Goal: Information Seeking & Learning: Learn about a topic

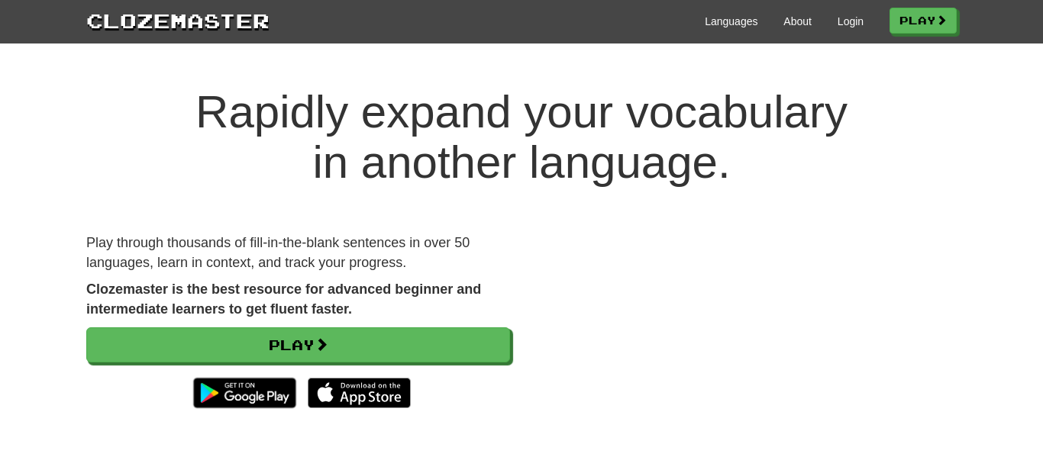
scroll to position [6, 0]
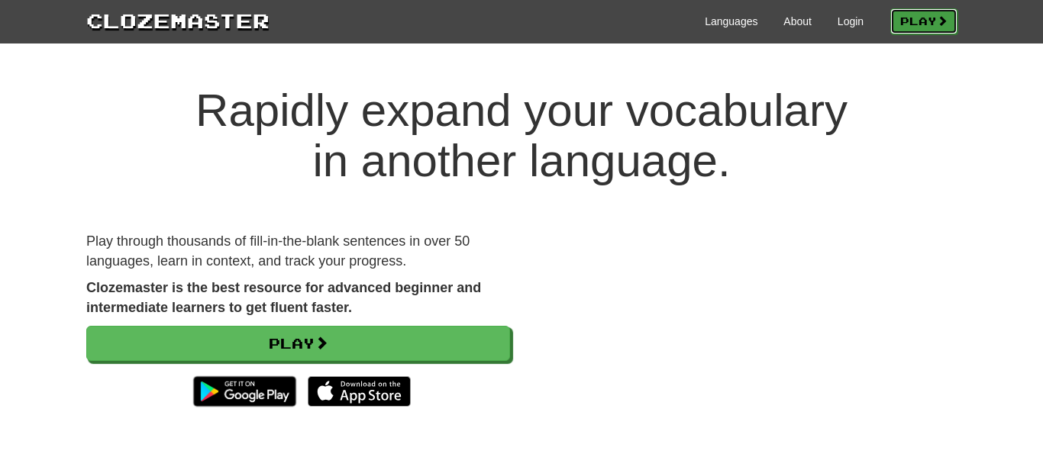
click at [900, 24] on link "Play" at bounding box center [923, 21] width 67 height 26
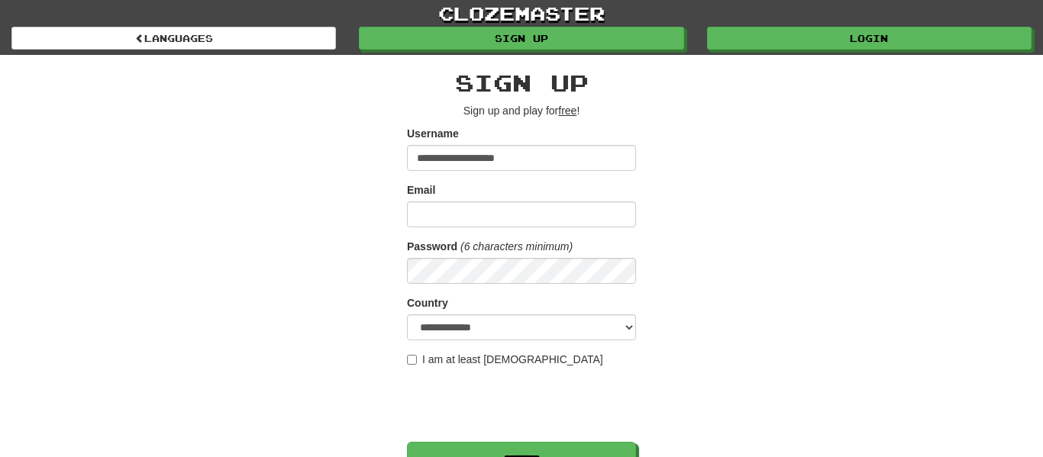
type input "**********"
click at [434, 210] on input "Email" at bounding box center [521, 215] width 229 height 26
type input "**********"
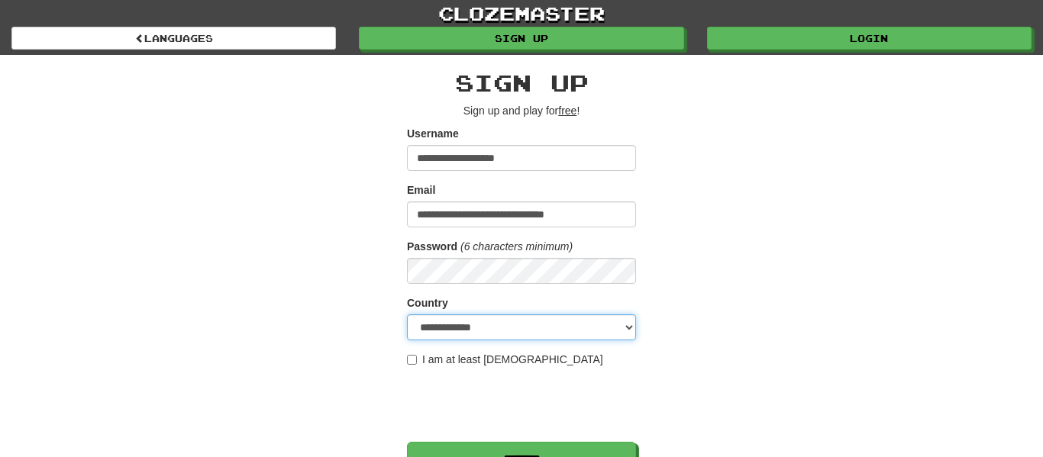
click at [448, 324] on select "**********" at bounding box center [521, 328] width 229 height 26
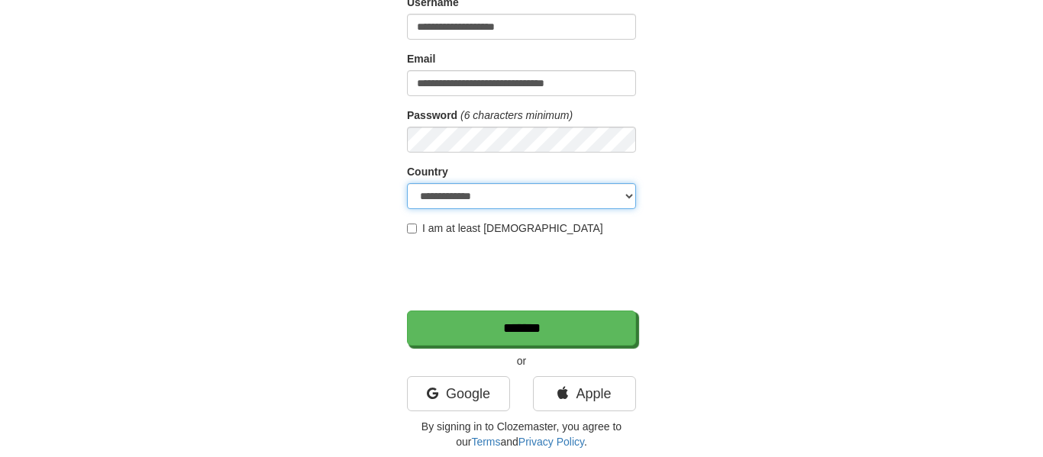
scroll to position [134, 0]
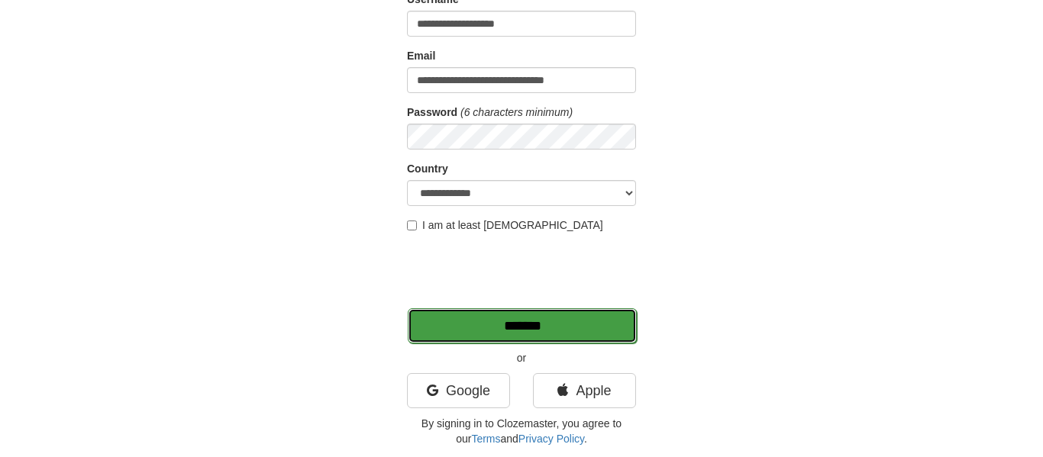
click at [457, 325] on input "*******" at bounding box center [522, 325] width 229 height 35
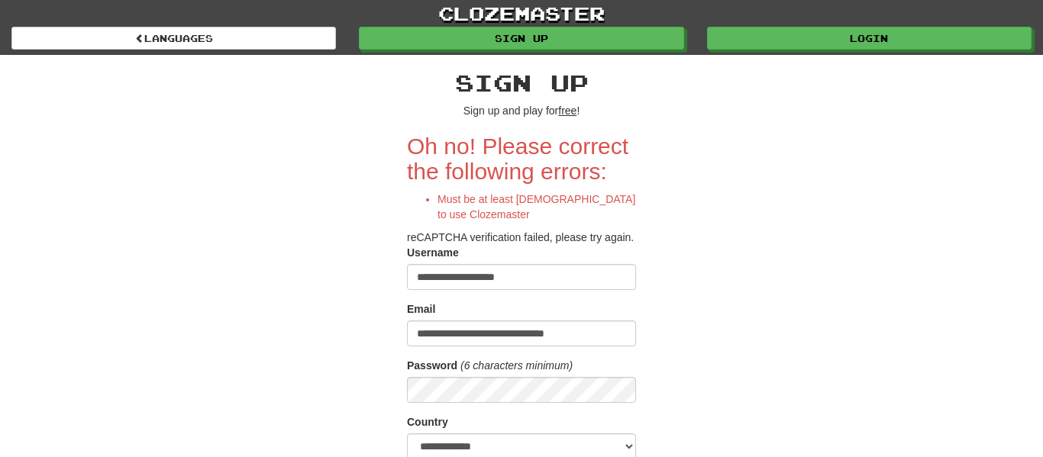
click at [519, 290] on input "**********" at bounding box center [521, 277] width 229 height 26
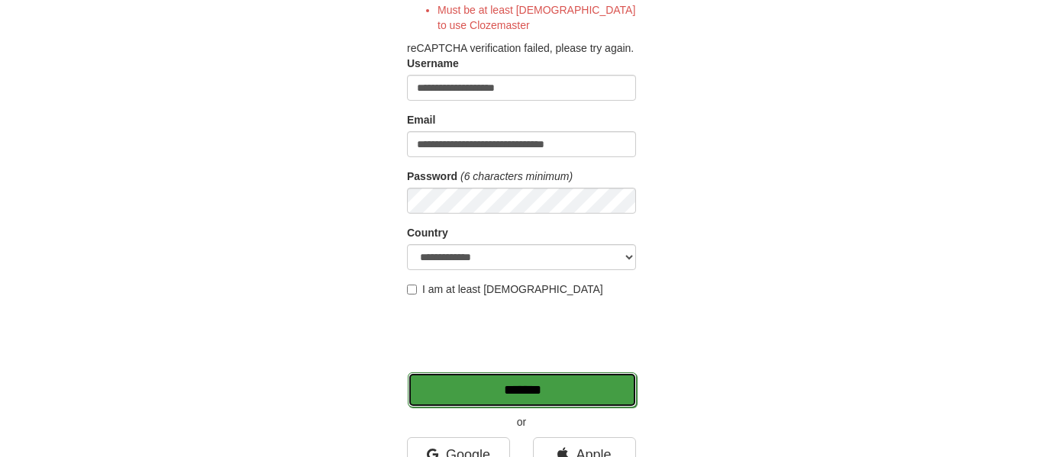
click at [487, 402] on input "*******" at bounding box center [522, 390] width 229 height 35
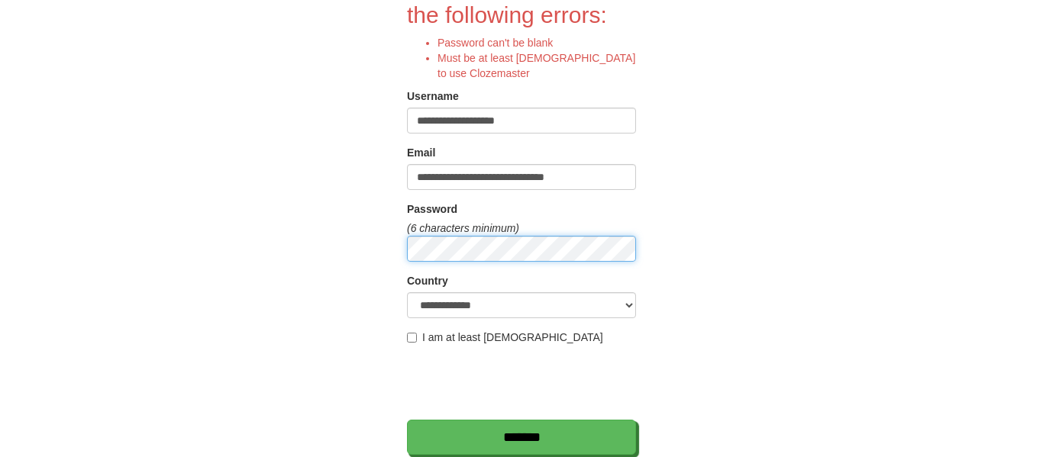
scroll to position [160, 0]
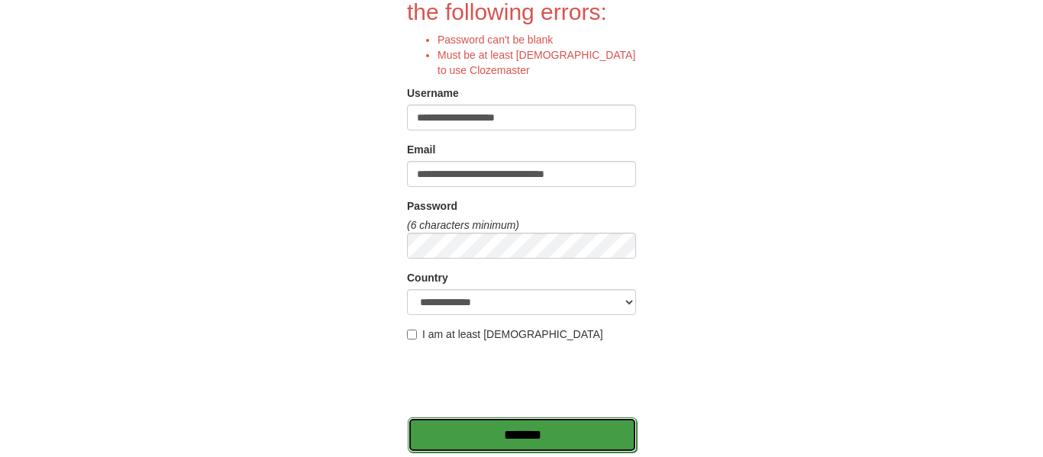
click at [465, 435] on input "*******" at bounding box center [522, 435] width 229 height 35
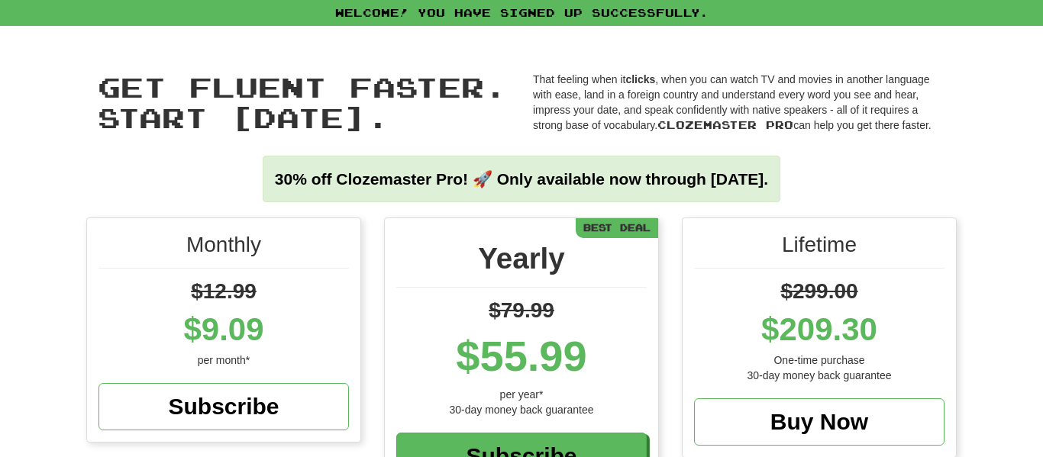
click at [506, 100] on h1 "Get fluent faster. Start [DATE]. Get fluent faster. Start [DATE]." at bounding box center [304, 102] width 412 height 60
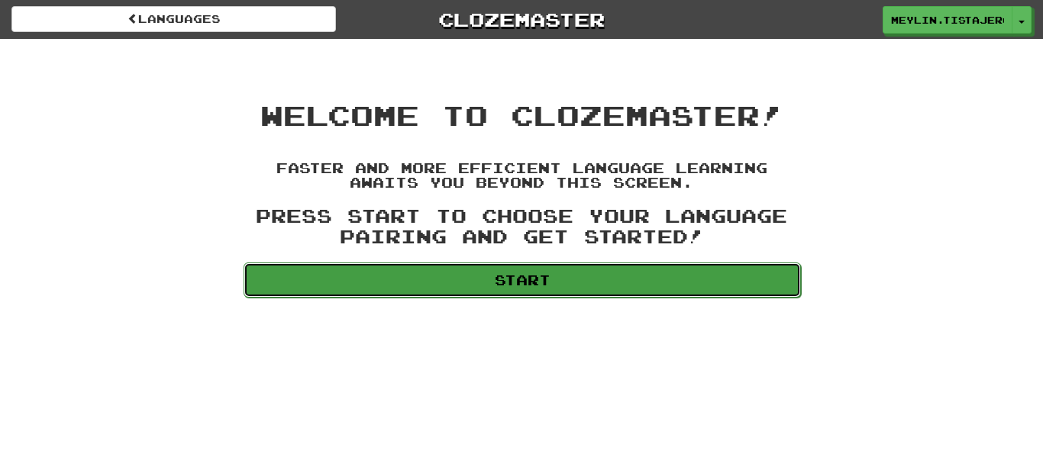
click at [614, 276] on link "Start" at bounding box center [522, 280] width 557 height 35
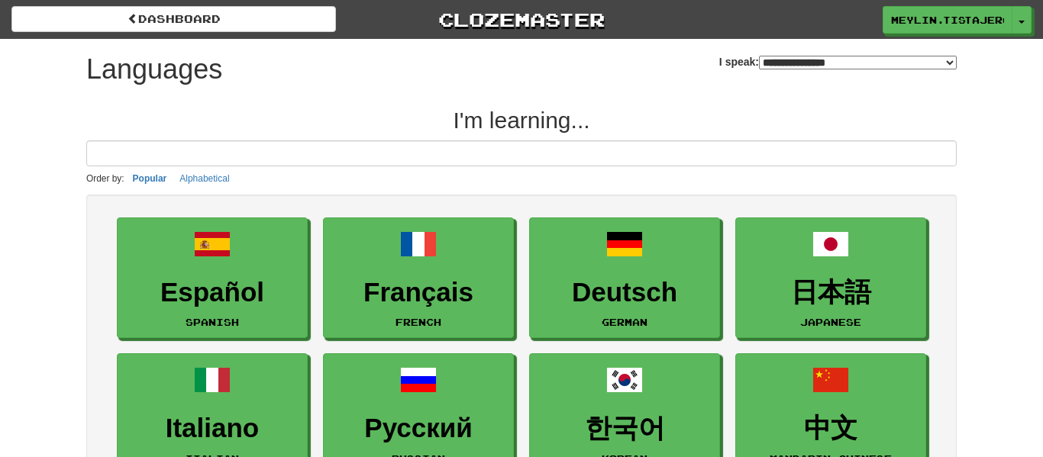
click at [866, 63] on select "**********" at bounding box center [858, 63] width 198 height 14
select select "*******"
click at [759, 56] on select "**********" at bounding box center [858, 63] width 198 height 14
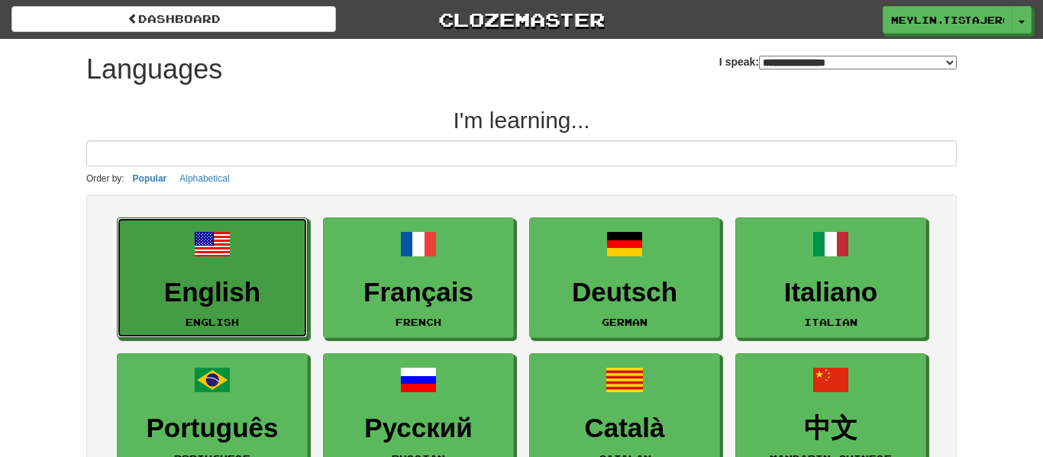
click at [212, 285] on h3 "English" at bounding box center [212, 293] width 174 height 30
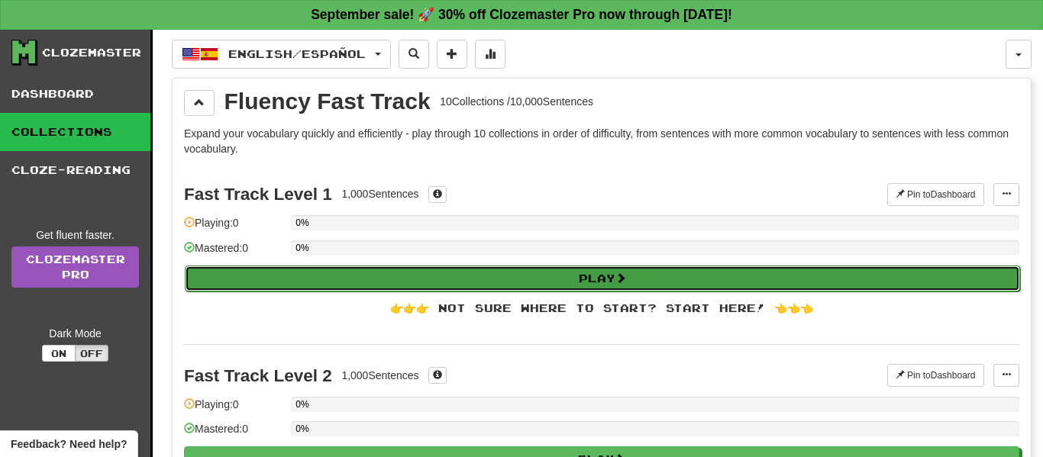
click at [586, 273] on button "Play" at bounding box center [602, 279] width 835 height 26
select select "**"
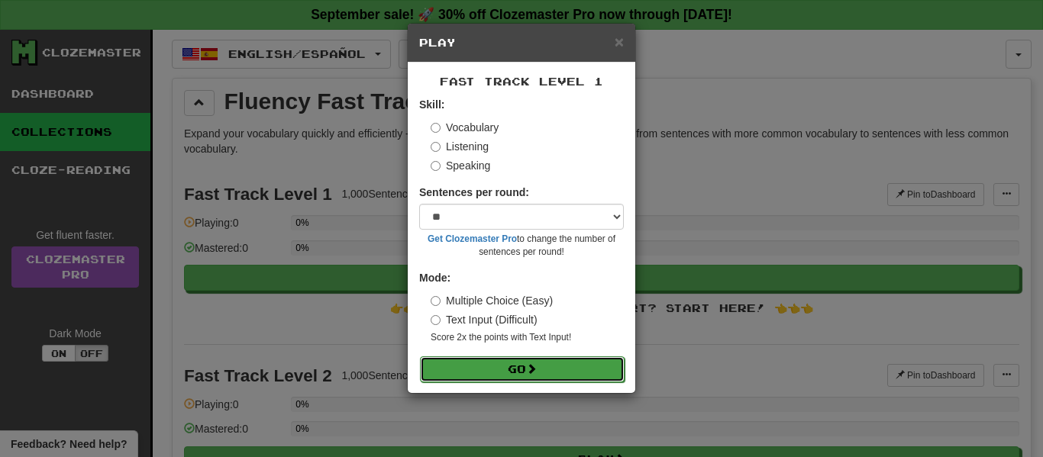
click at [583, 362] on button "Go" at bounding box center [522, 369] width 205 height 26
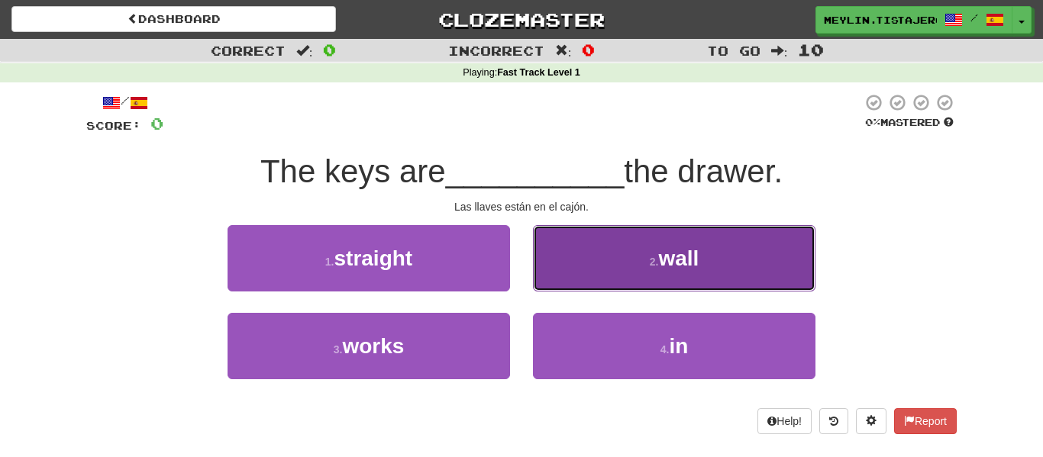
click at [684, 266] on span "wall" at bounding box center [678, 259] width 40 height 24
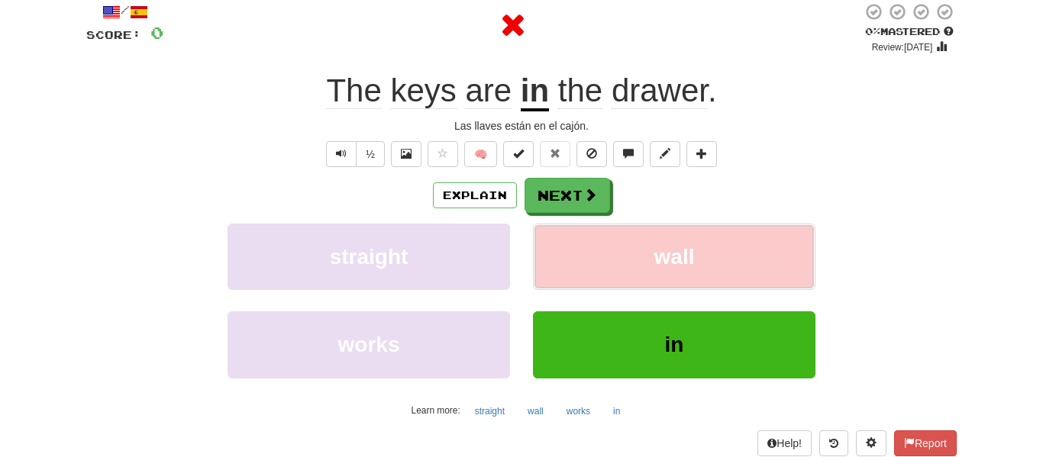
scroll to position [99, 0]
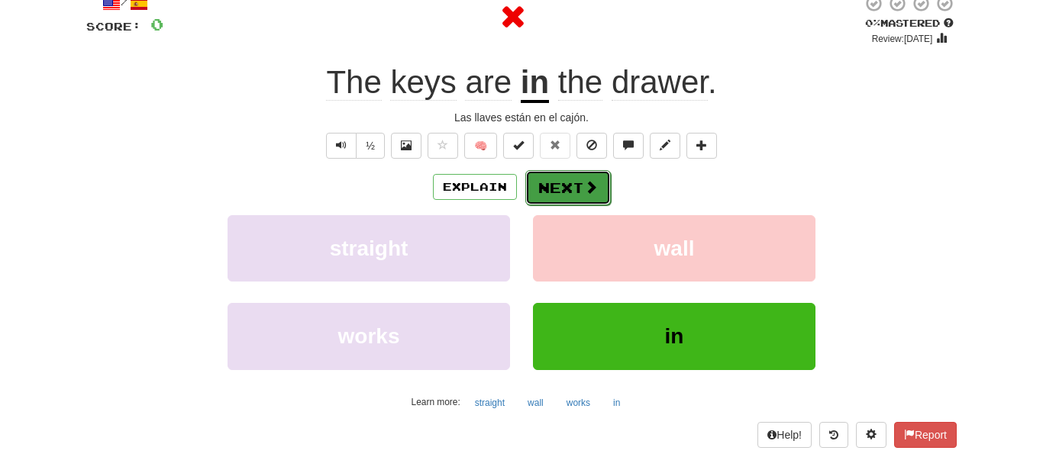
click at [555, 180] on button "Next" at bounding box center [567, 187] width 85 height 35
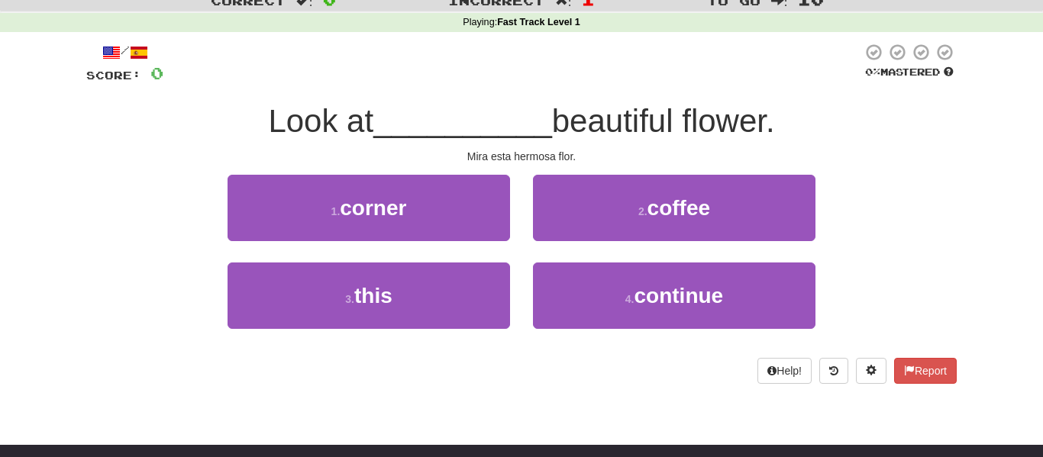
scroll to position [43, 0]
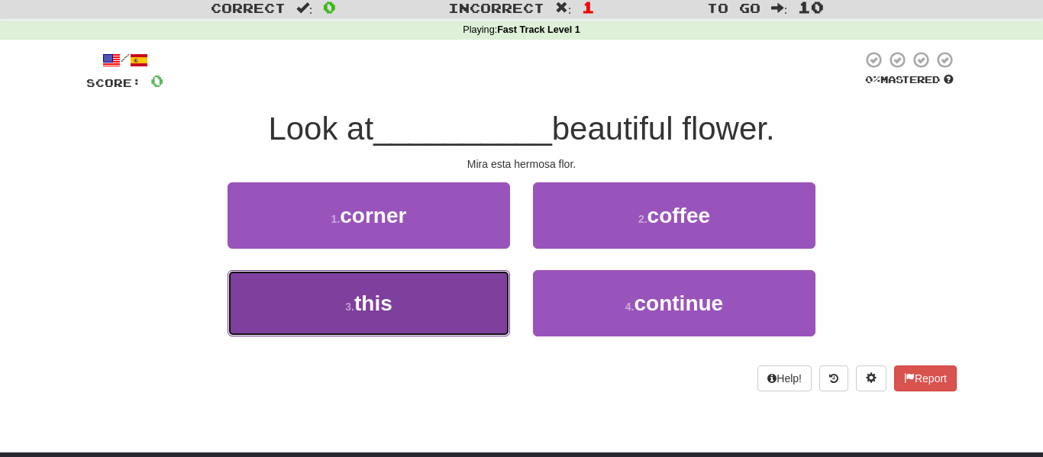
click at [400, 318] on button "3 . this" at bounding box center [368, 303] width 282 height 66
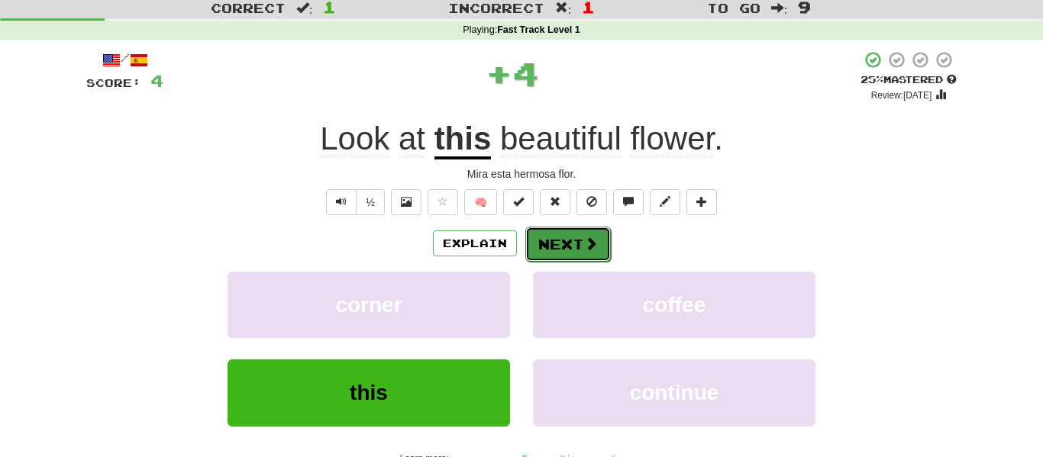
click at [602, 240] on button "Next" at bounding box center [567, 244] width 85 height 35
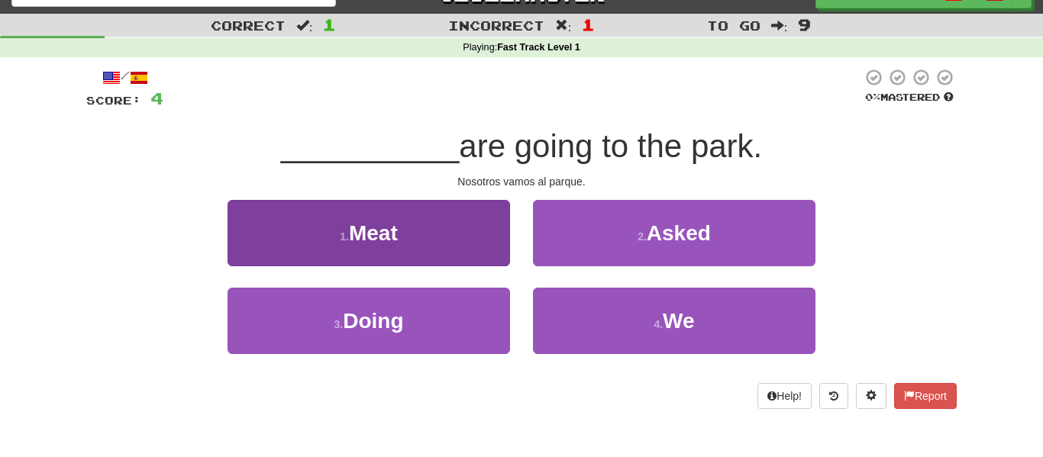
scroll to position [28, 0]
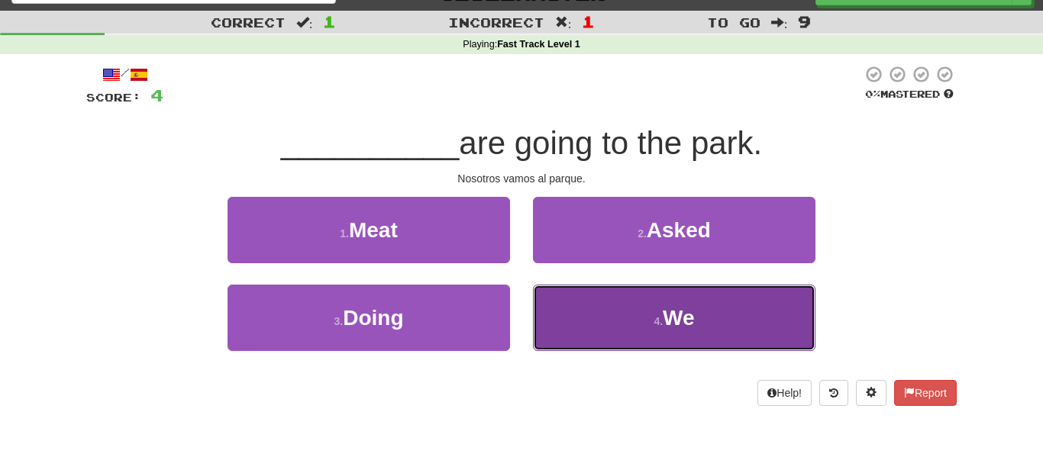
click at [614, 333] on button "4 . We" at bounding box center [674, 318] width 282 height 66
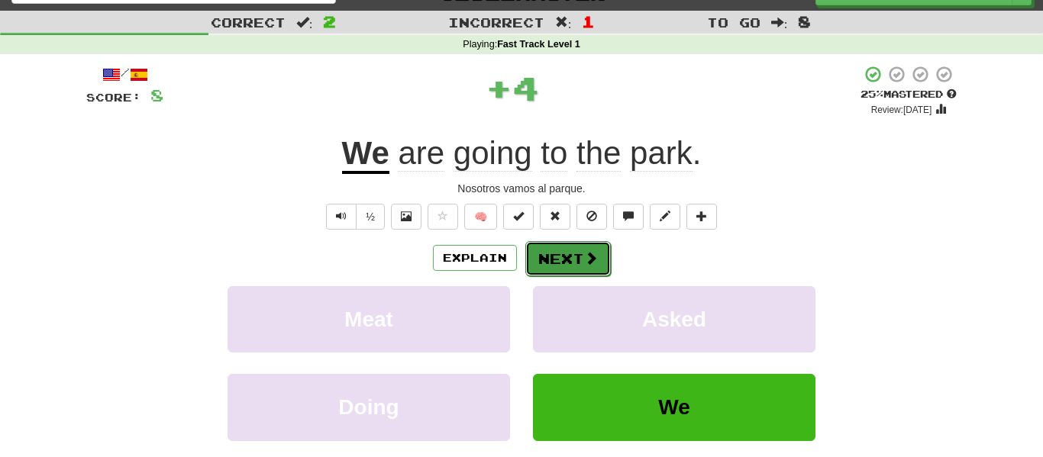
click at [577, 261] on button "Next" at bounding box center [567, 258] width 85 height 35
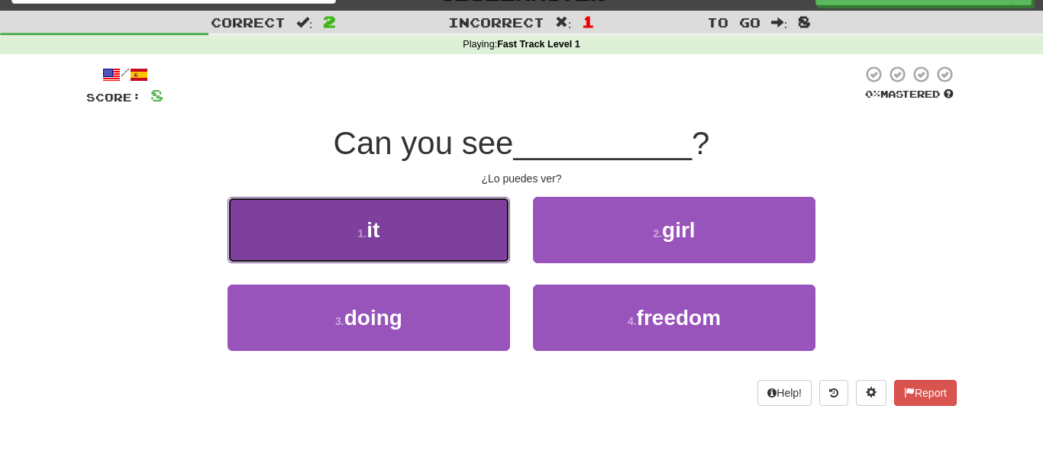
click at [447, 233] on button "1 . it" at bounding box center [368, 230] width 282 height 66
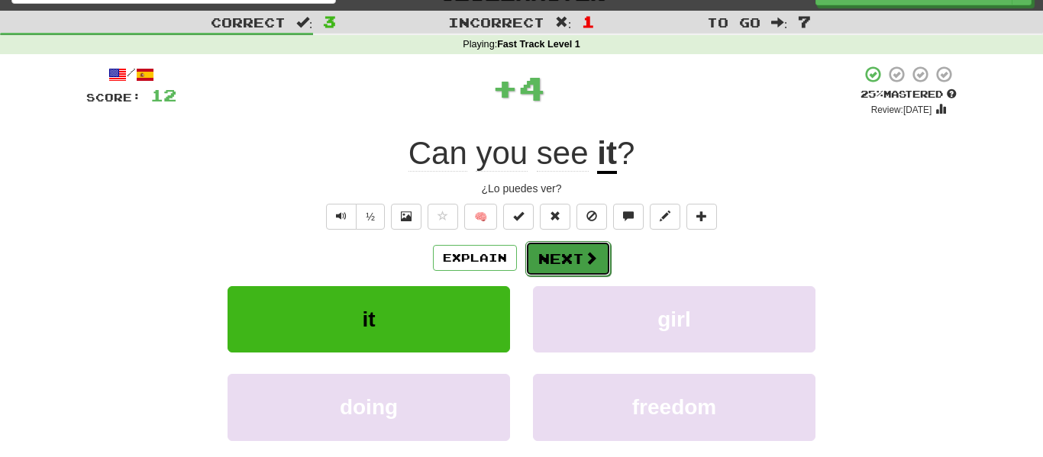
click at [603, 255] on button "Next" at bounding box center [567, 258] width 85 height 35
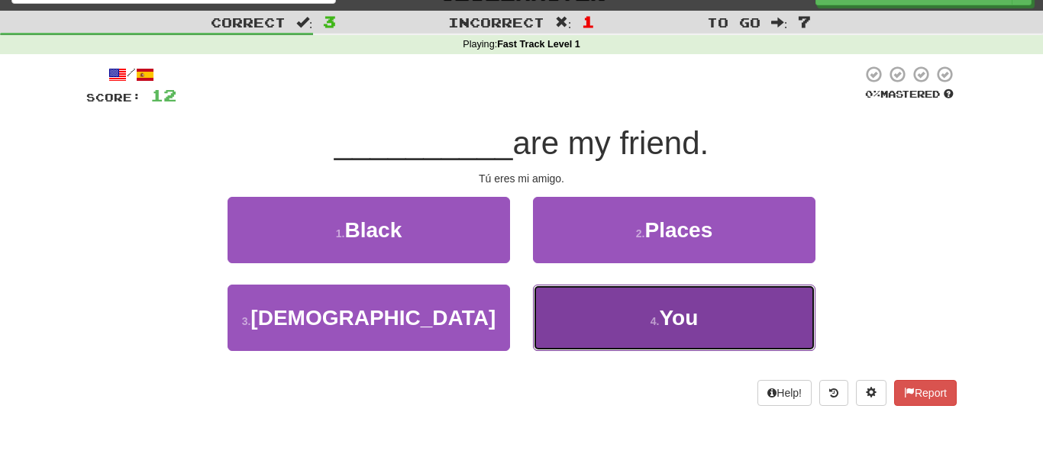
click at [654, 327] on button "4 . You" at bounding box center [674, 318] width 282 height 66
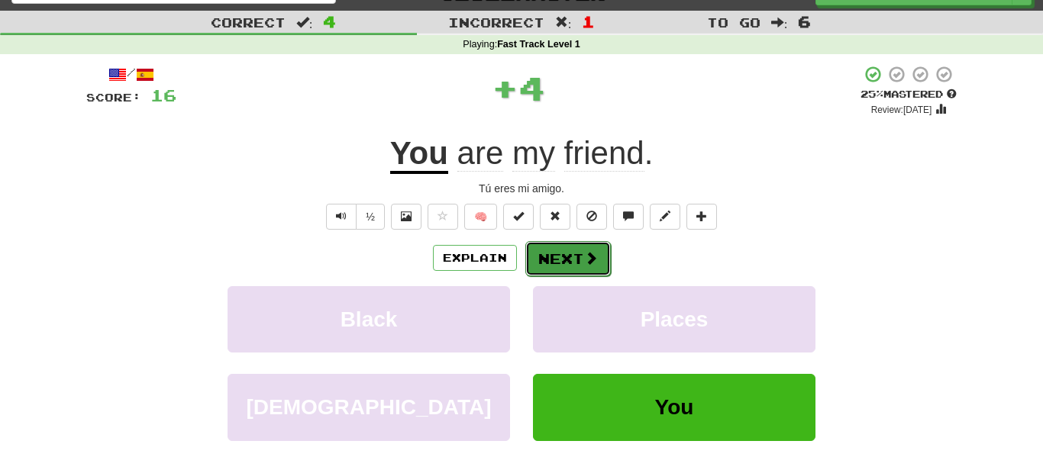
click at [567, 254] on button "Next" at bounding box center [567, 258] width 85 height 35
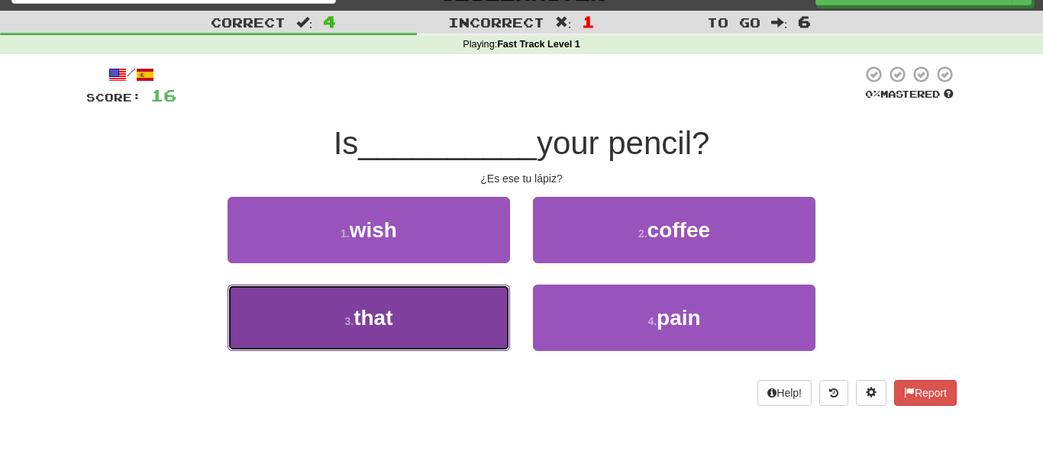
click at [457, 307] on button "3 . that" at bounding box center [368, 318] width 282 height 66
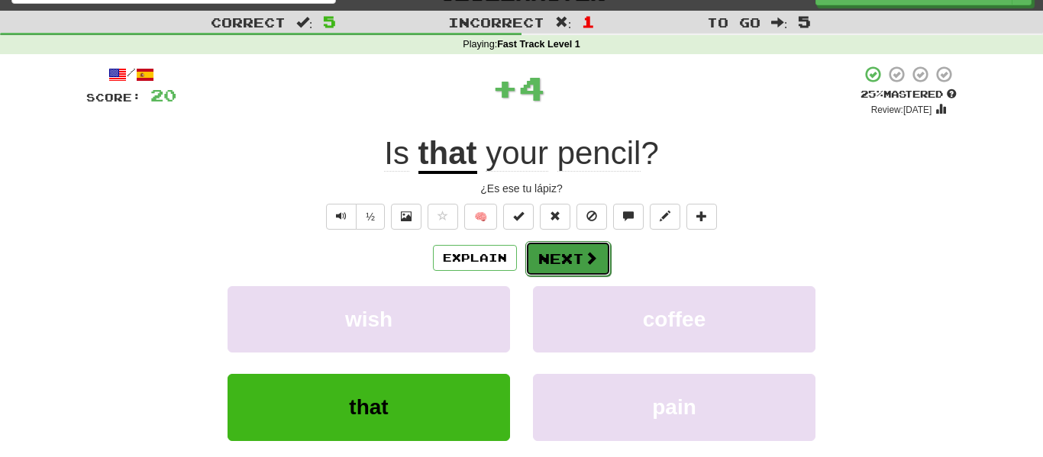
click at [592, 251] on span at bounding box center [591, 258] width 14 height 14
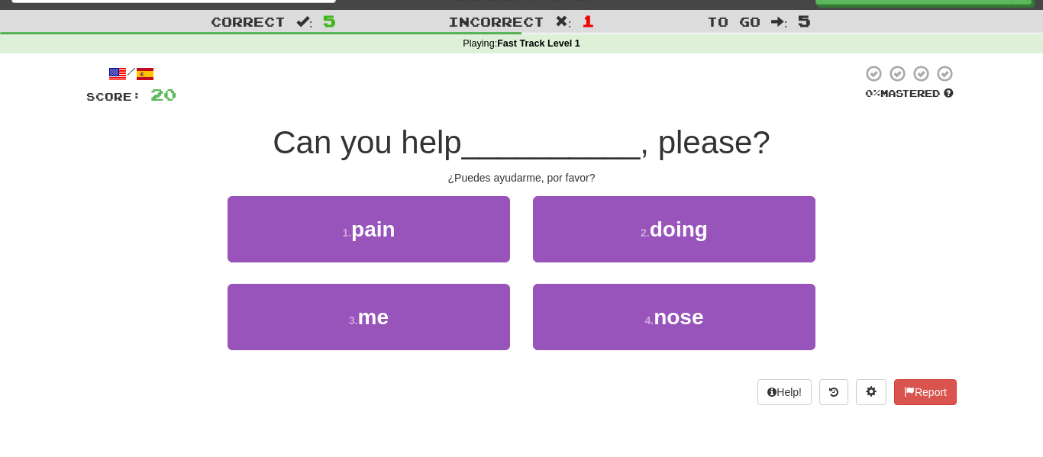
scroll to position [0, 0]
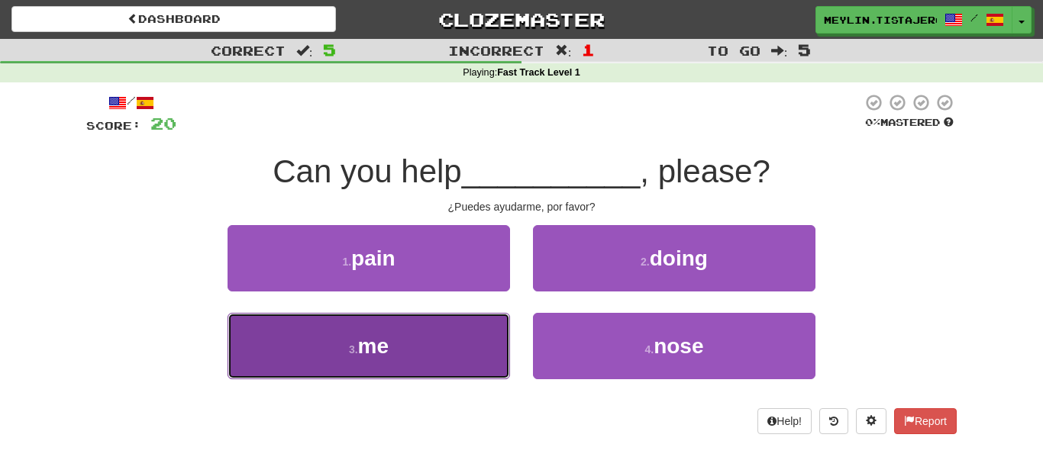
click at [434, 351] on button "3 . me" at bounding box center [368, 346] width 282 height 66
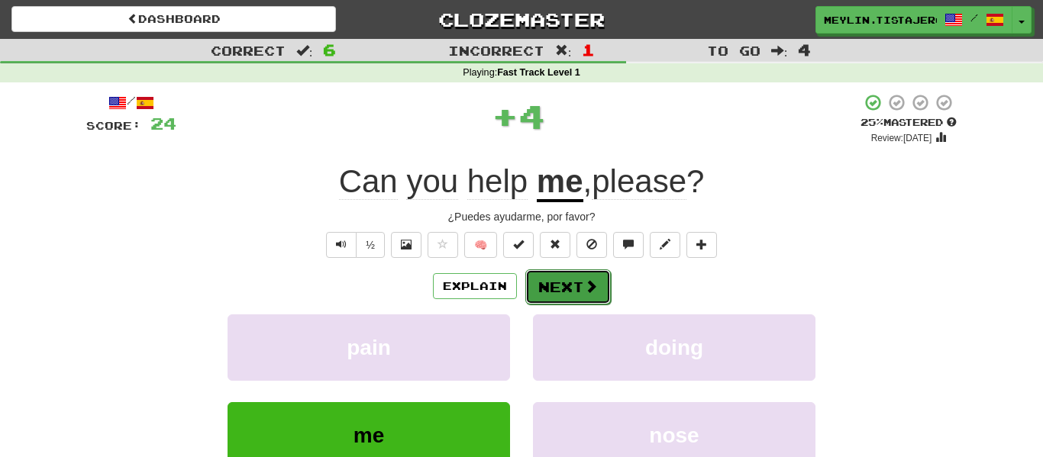
click at [571, 281] on button "Next" at bounding box center [567, 286] width 85 height 35
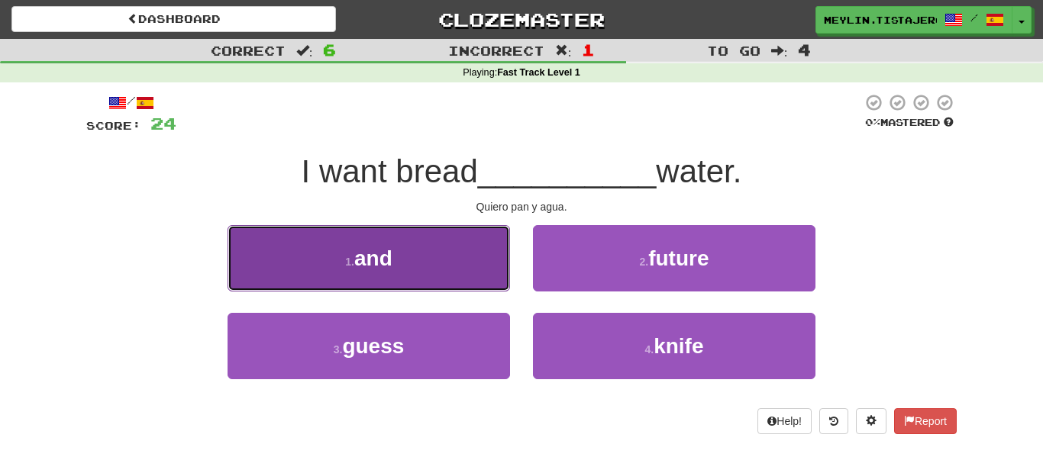
click at [489, 246] on button "1 . and" at bounding box center [368, 258] width 282 height 66
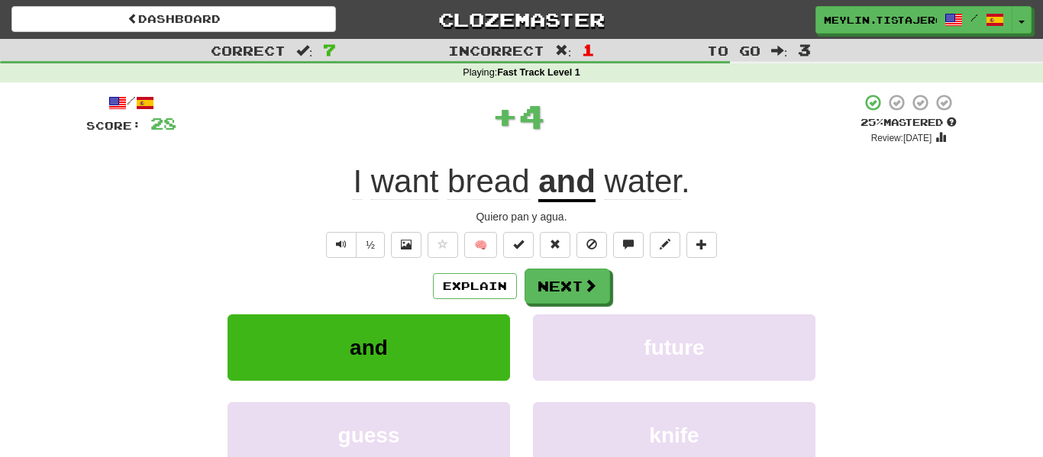
click at [573, 266] on div "/ Score: 28 + 4 25 % Mastered Review: 2025-09-19 I want bread and water . Quier…" at bounding box center [521, 319] width 870 height 453
click at [582, 273] on button "Next" at bounding box center [567, 286] width 85 height 35
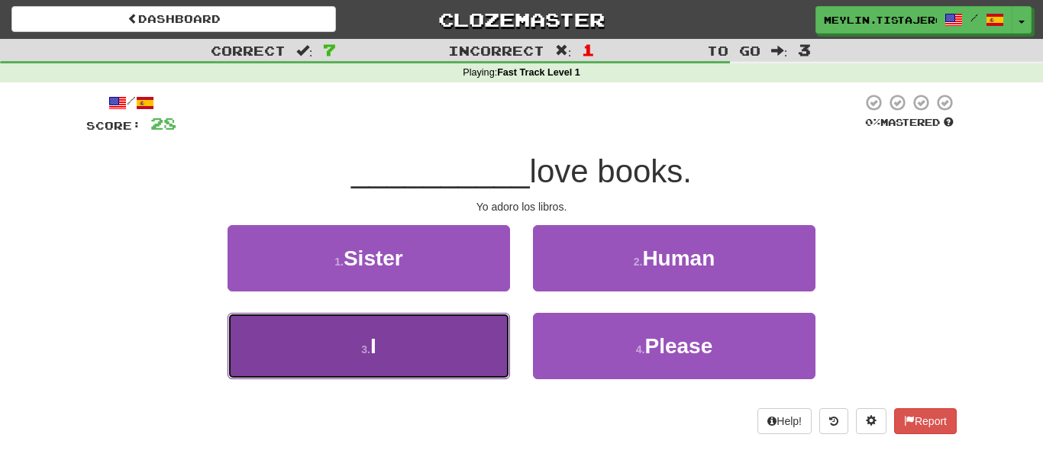
click at [486, 375] on button "3 . I" at bounding box center [368, 346] width 282 height 66
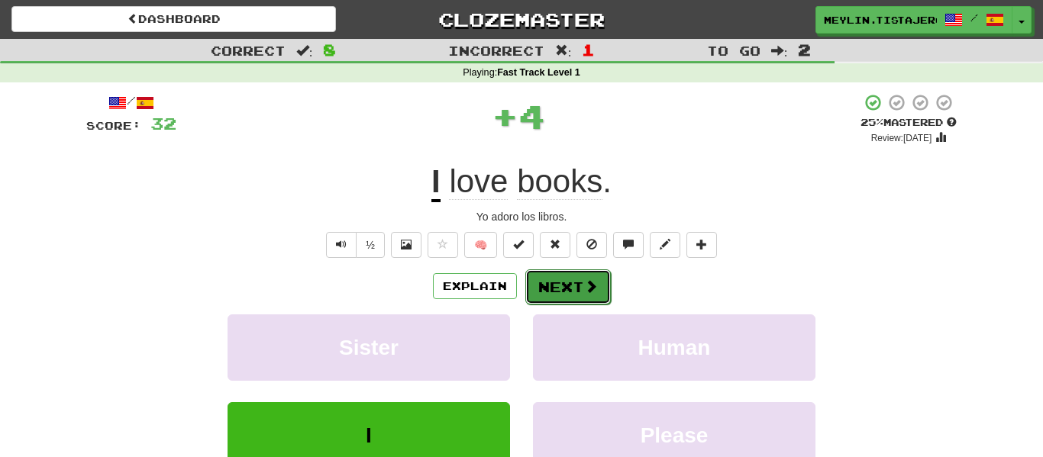
click at [565, 291] on button "Next" at bounding box center [567, 286] width 85 height 35
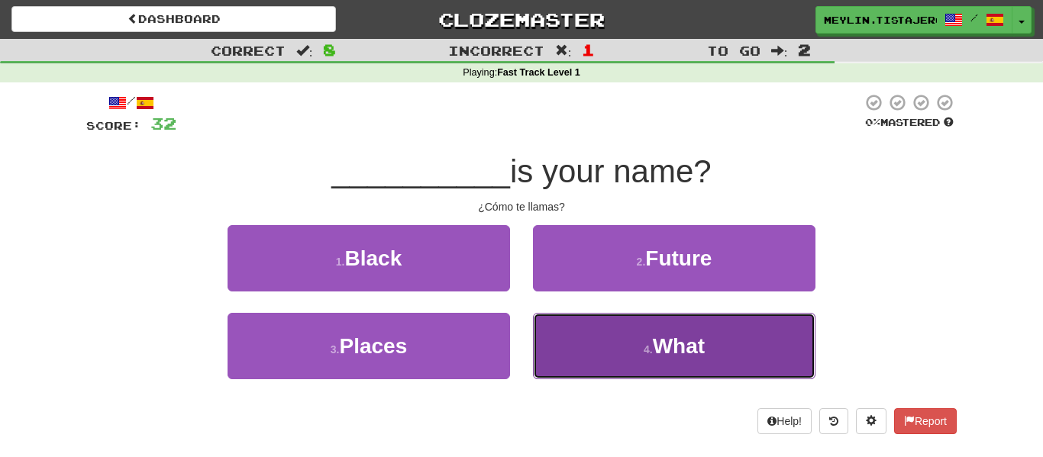
click at [599, 346] on button "4 . What" at bounding box center [674, 346] width 282 height 66
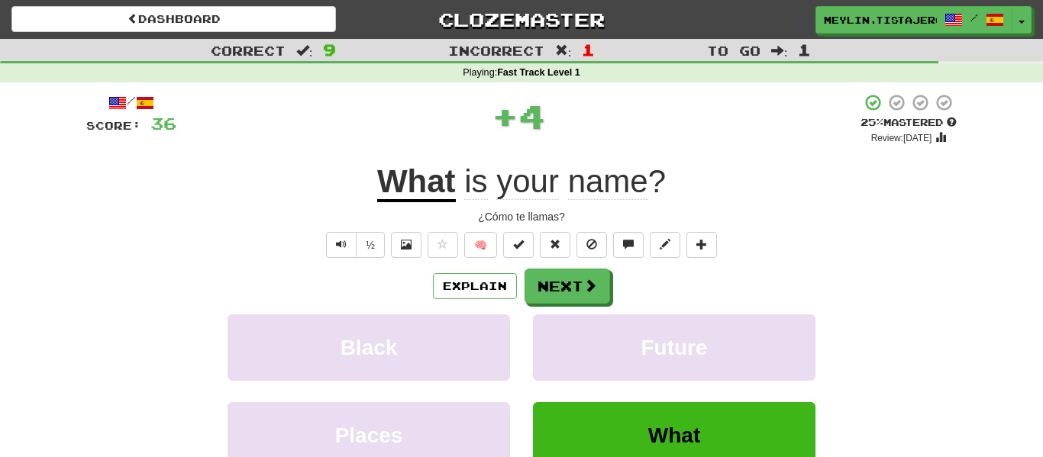
click at [559, 262] on div "/ Score: 36 + 4 25 % Mastered Review: 2025-09-19 What is your name ? ¿Cómo te l…" at bounding box center [521, 319] width 870 height 453
click at [566, 270] on button "Next" at bounding box center [567, 286] width 85 height 35
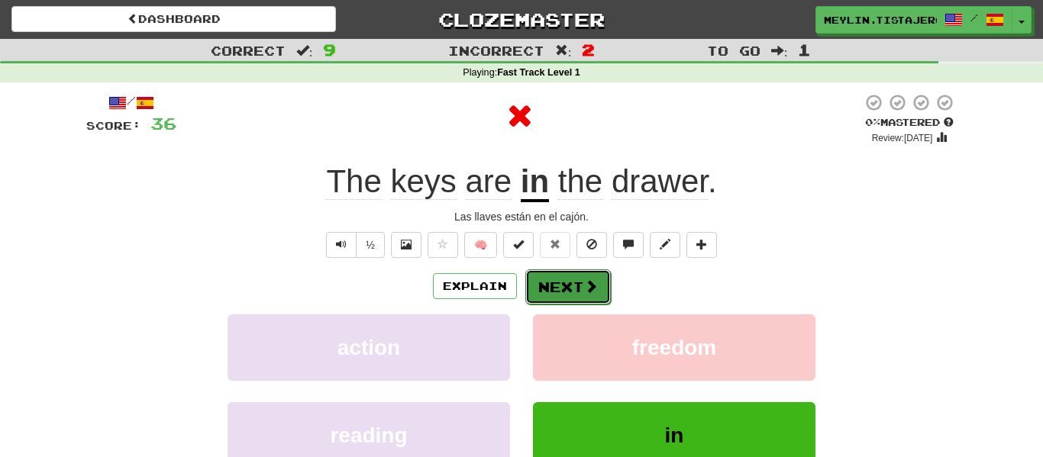
click at [571, 276] on button "Next" at bounding box center [567, 286] width 85 height 35
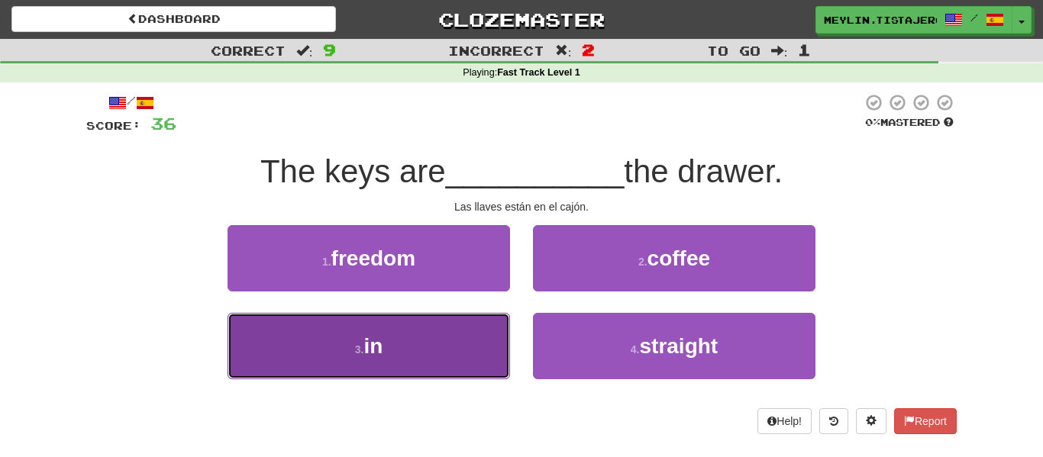
click at [411, 361] on button "3 . in" at bounding box center [368, 346] width 282 height 66
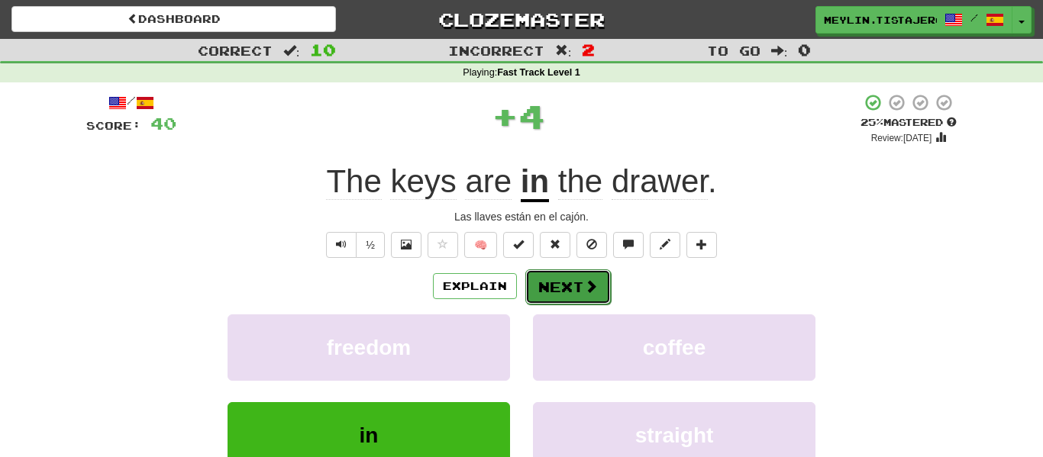
click at [577, 295] on button "Next" at bounding box center [567, 286] width 85 height 35
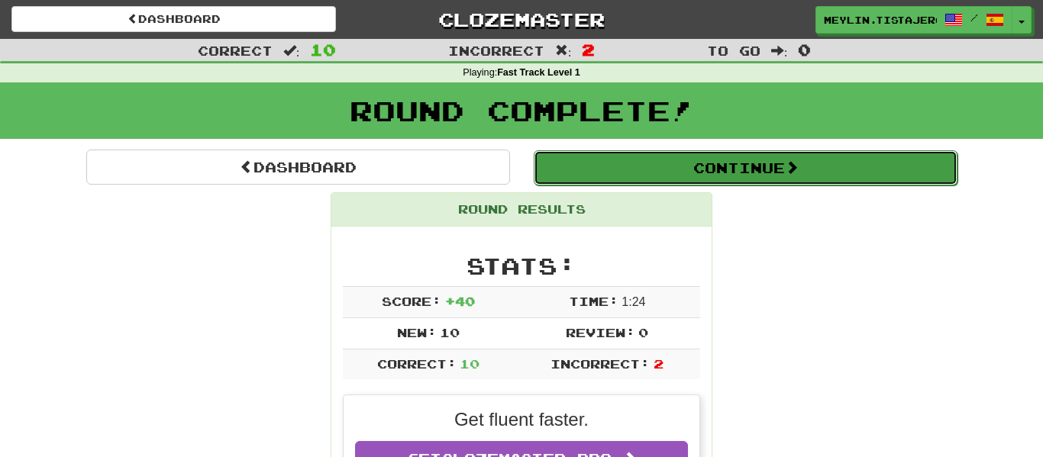
click at [689, 166] on button "Continue" at bounding box center [746, 167] width 424 height 35
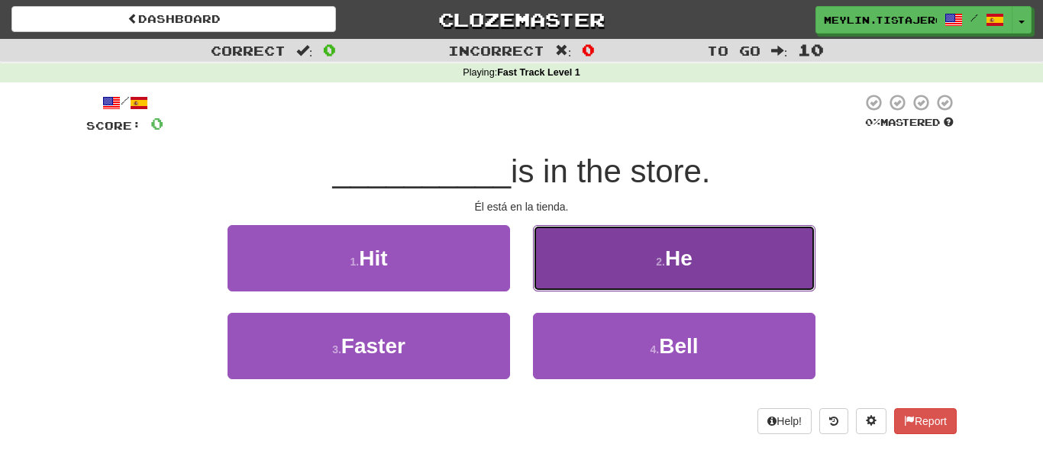
click at [646, 256] on button "2 . He" at bounding box center [674, 258] width 282 height 66
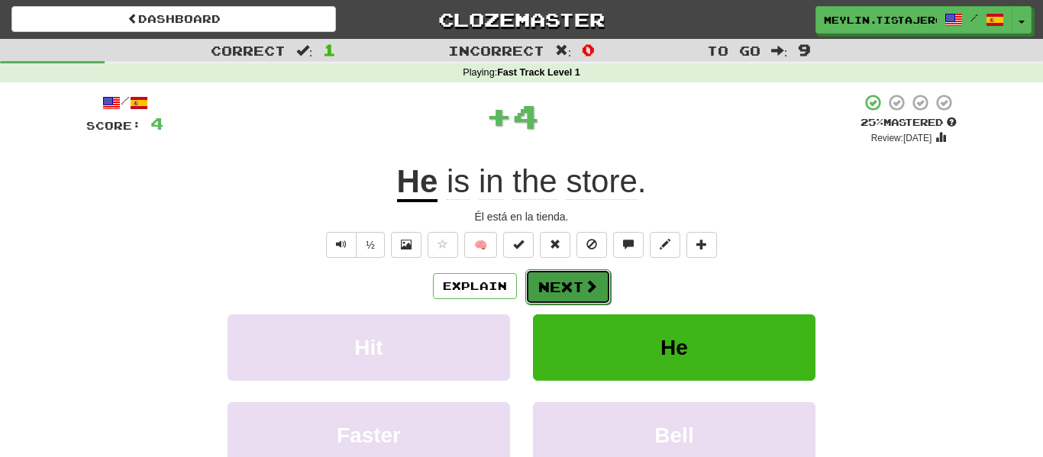
click at [568, 281] on button "Next" at bounding box center [567, 286] width 85 height 35
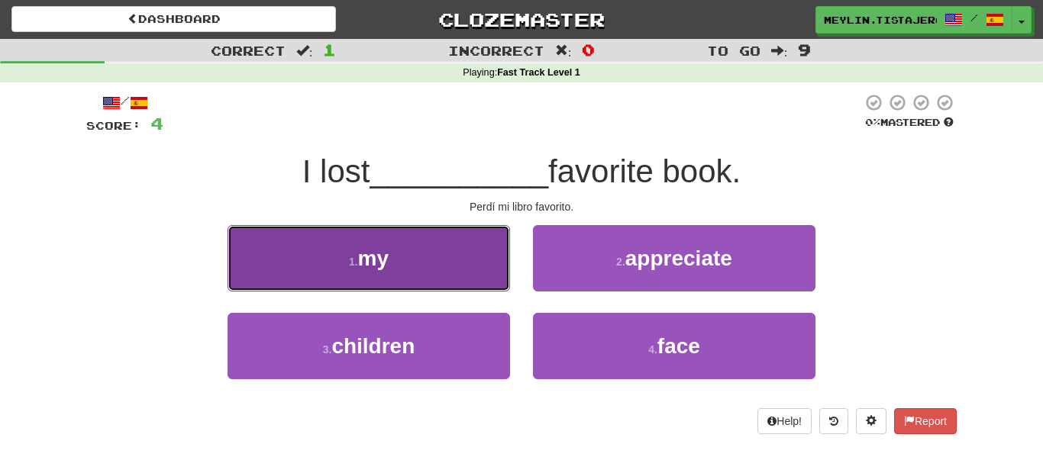
click at [468, 247] on button "1 . my" at bounding box center [368, 258] width 282 height 66
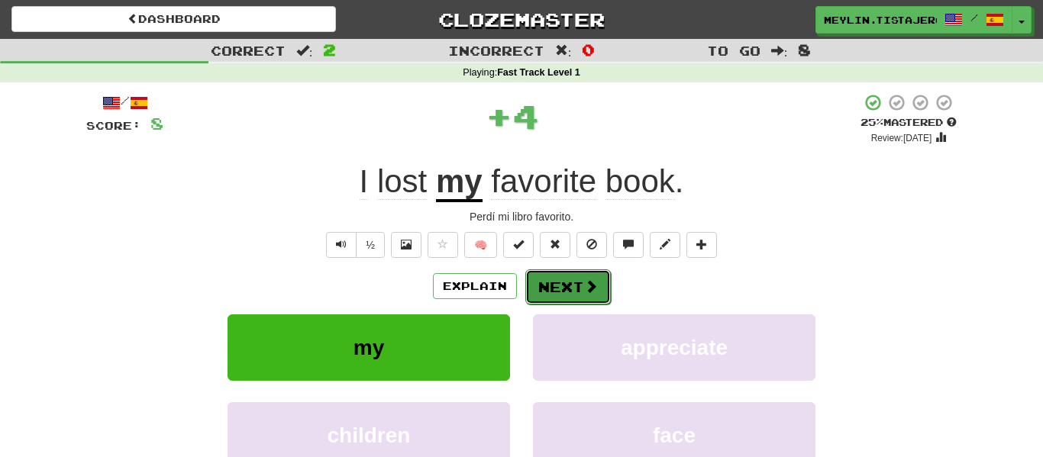
click at [573, 299] on button "Next" at bounding box center [567, 286] width 85 height 35
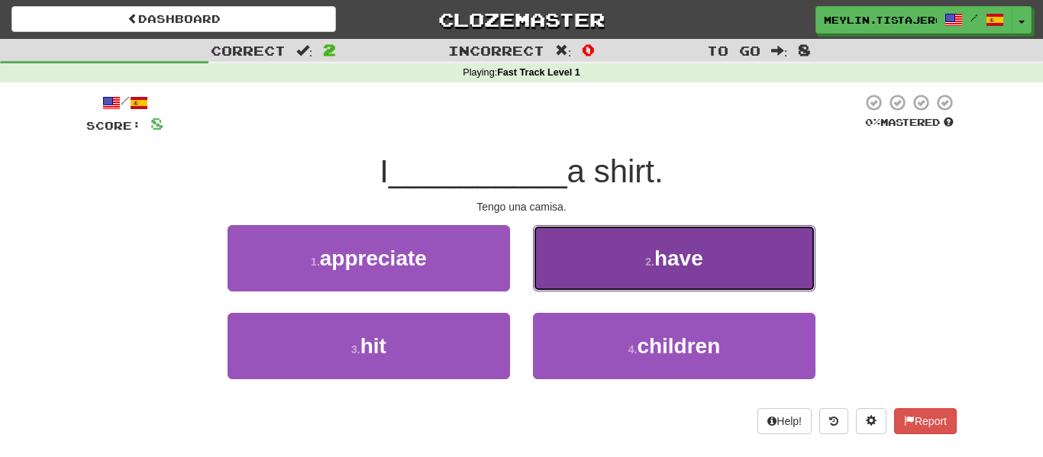
click at [570, 234] on button "2 . have" at bounding box center [674, 258] width 282 height 66
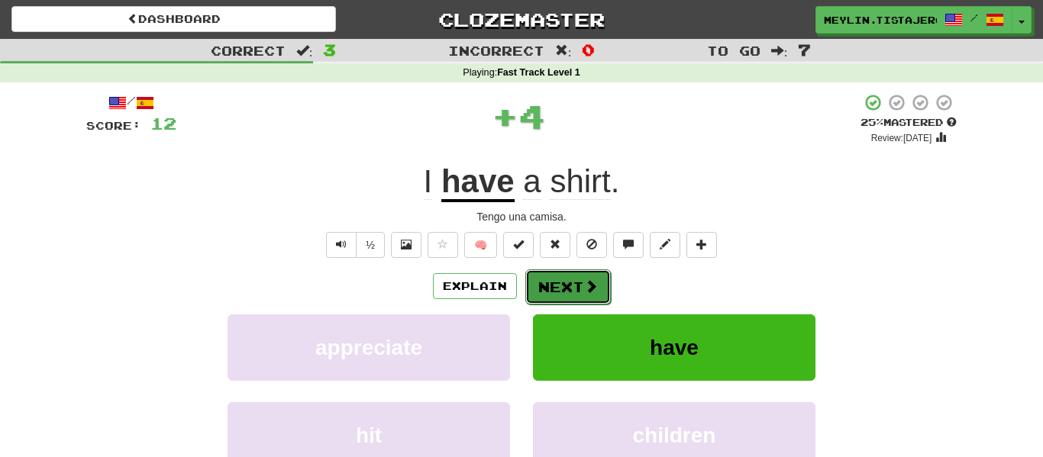
click at [552, 286] on button "Next" at bounding box center [567, 286] width 85 height 35
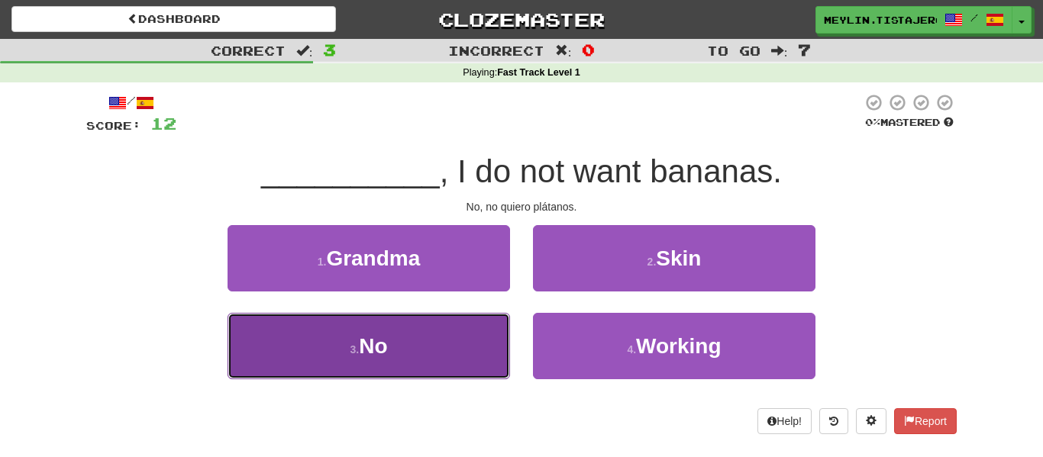
click at [462, 344] on button "3 . No" at bounding box center [368, 346] width 282 height 66
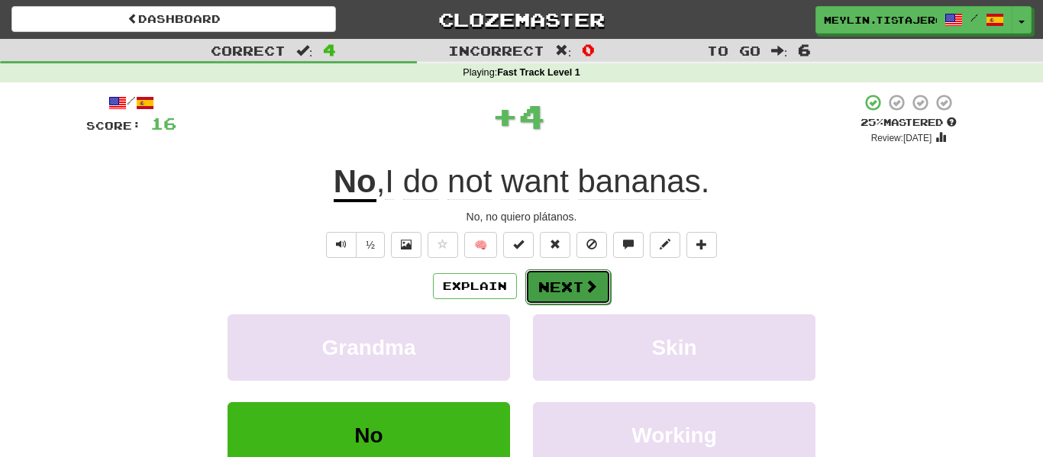
click at [557, 298] on button "Next" at bounding box center [567, 286] width 85 height 35
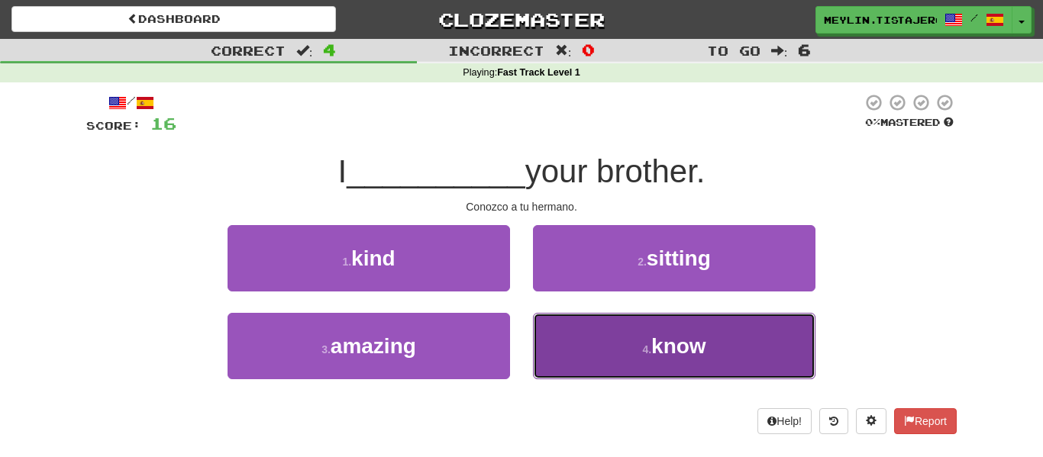
click at [628, 331] on button "4 . know" at bounding box center [674, 346] width 282 height 66
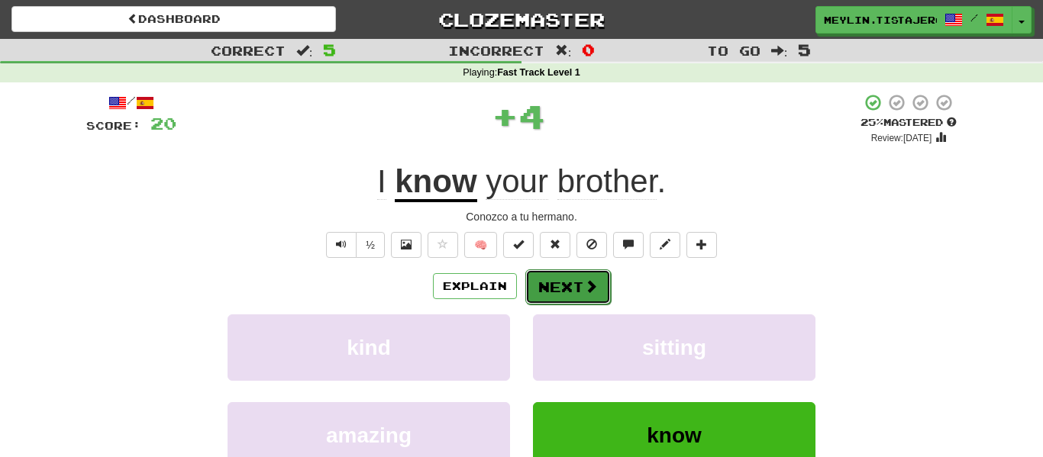
click at [573, 279] on button "Next" at bounding box center [567, 286] width 85 height 35
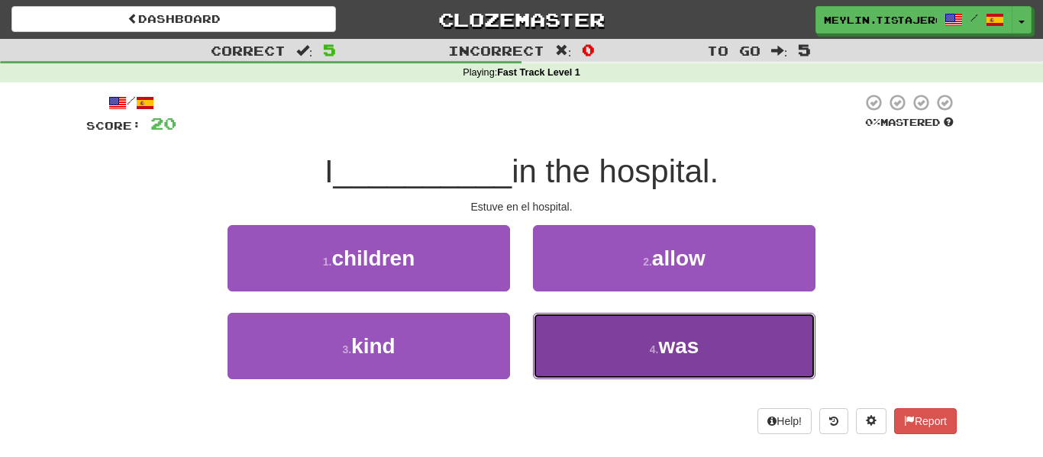
click at [576, 351] on button "4 . was" at bounding box center [674, 346] width 282 height 66
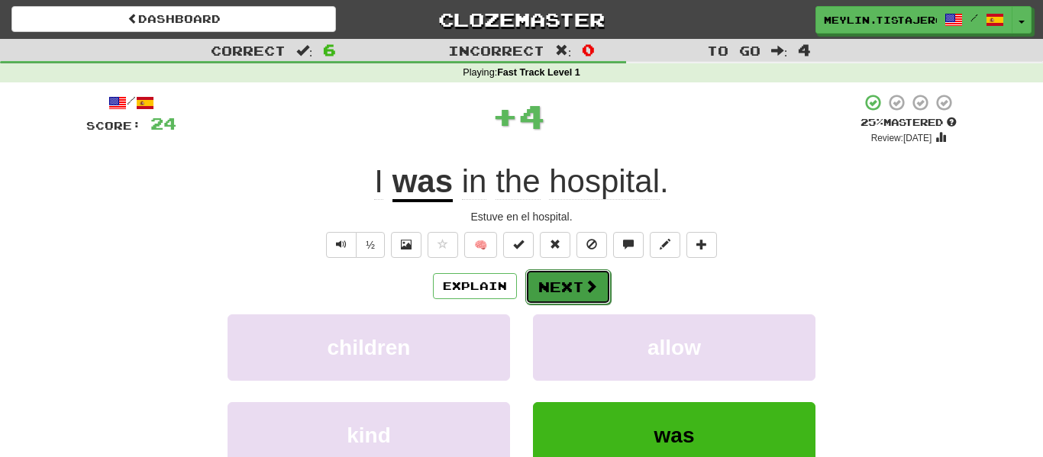
click at [576, 298] on button "Next" at bounding box center [567, 286] width 85 height 35
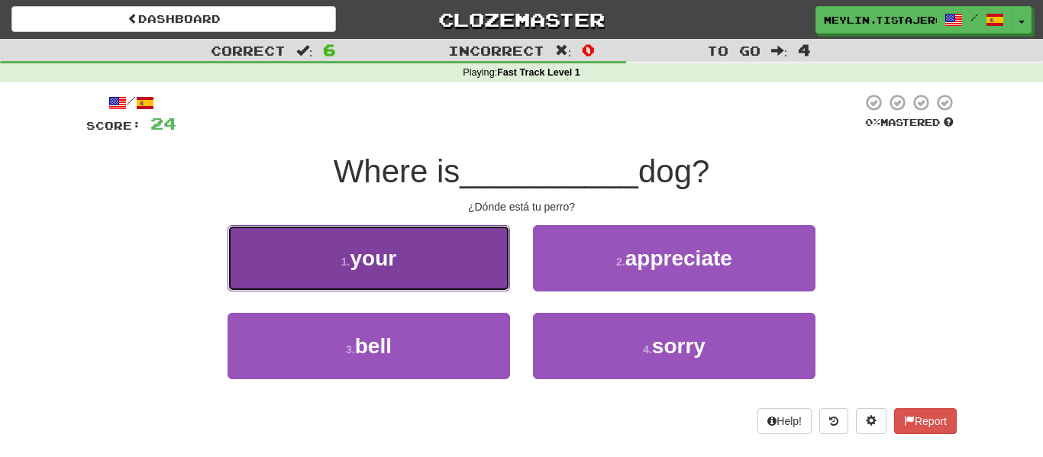
click at [454, 249] on button "1 . your" at bounding box center [368, 258] width 282 height 66
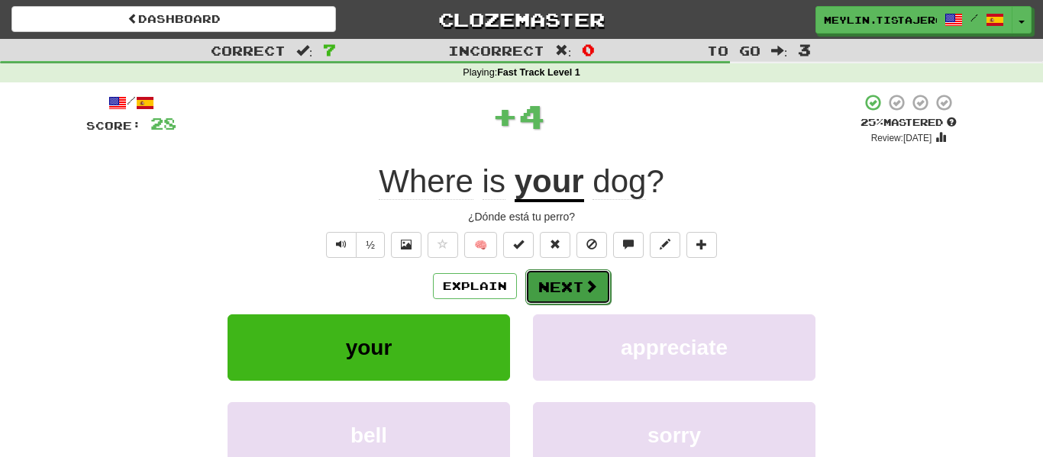
click at [569, 277] on button "Next" at bounding box center [567, 286] width 85 height 35
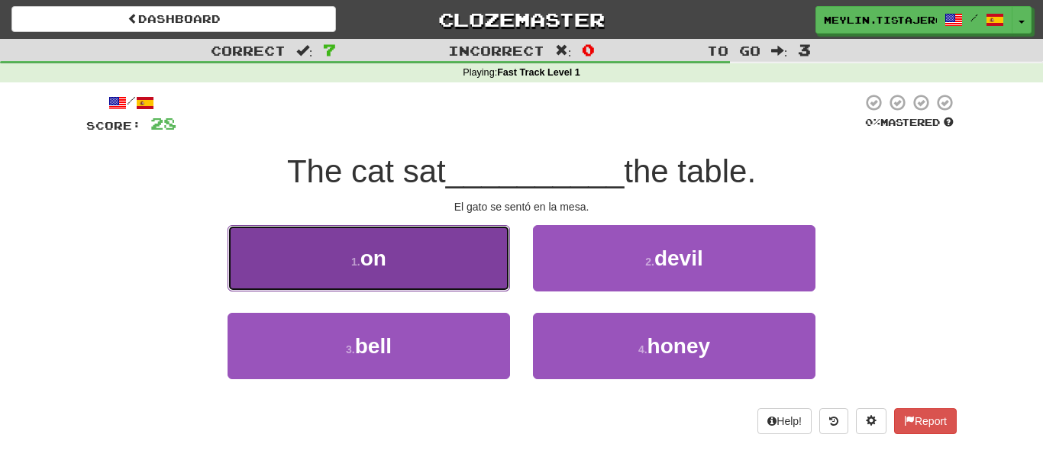
click at [476, 233] on button "1 . on" at bounding box center [368, 258] width 282 height 66
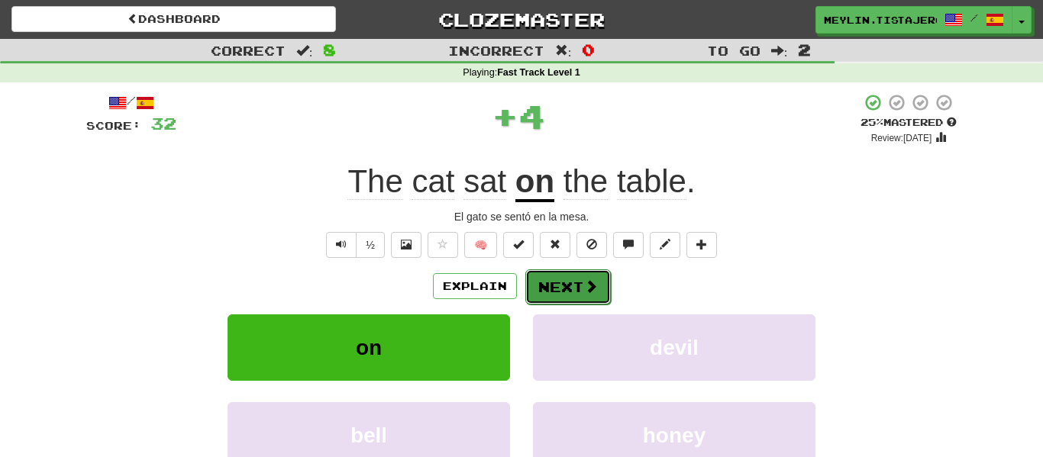
click at [558, 284] on button "Next" at bounding box center [567, 286] width 85 height 35
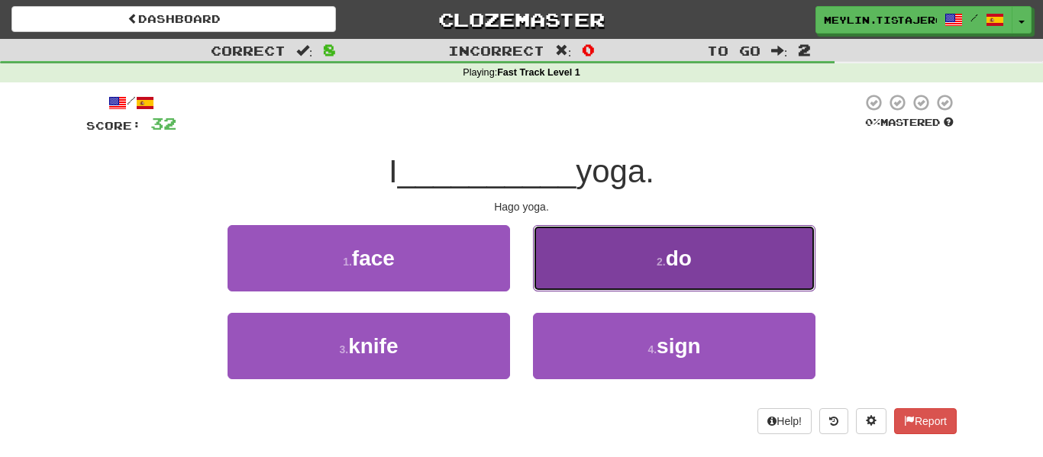
click at [606, 227] on button "2 . do" at bounding box center [674, 258] width 282 height 66
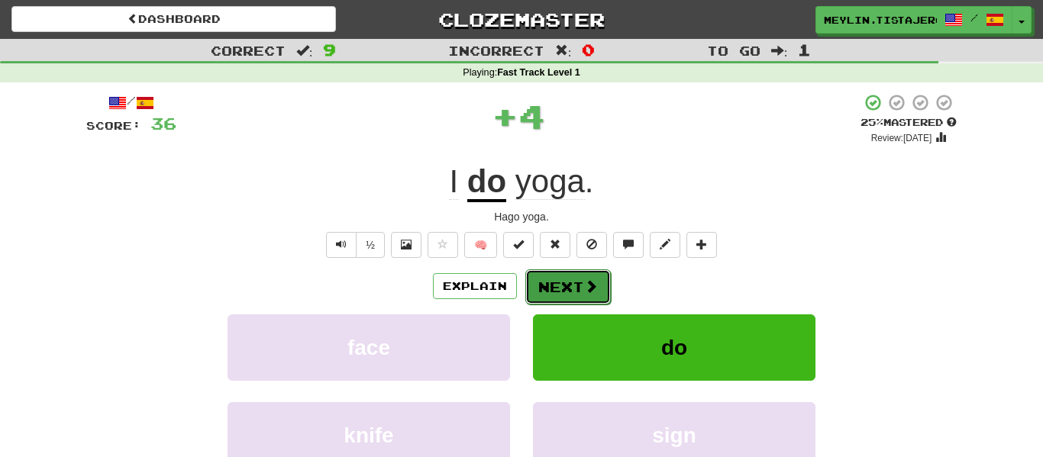
click at [584, 282] on span at bounding box center [591, 286] width 14 height 14
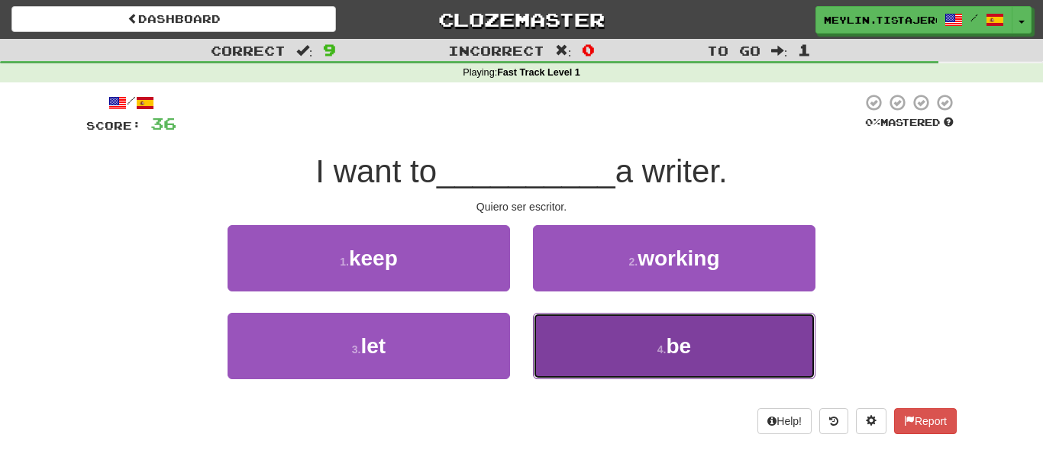
click at [588, 338] on button "4 . be" at bounding box center [674, 346] width 282 height 66
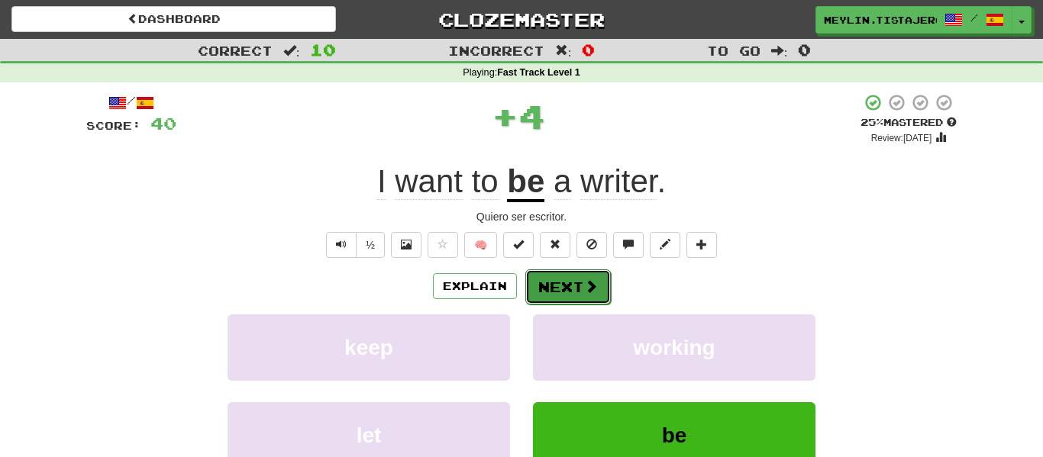
click at [572, 296] on button "Next" at bounding box center [567, 286] width 85 height 35
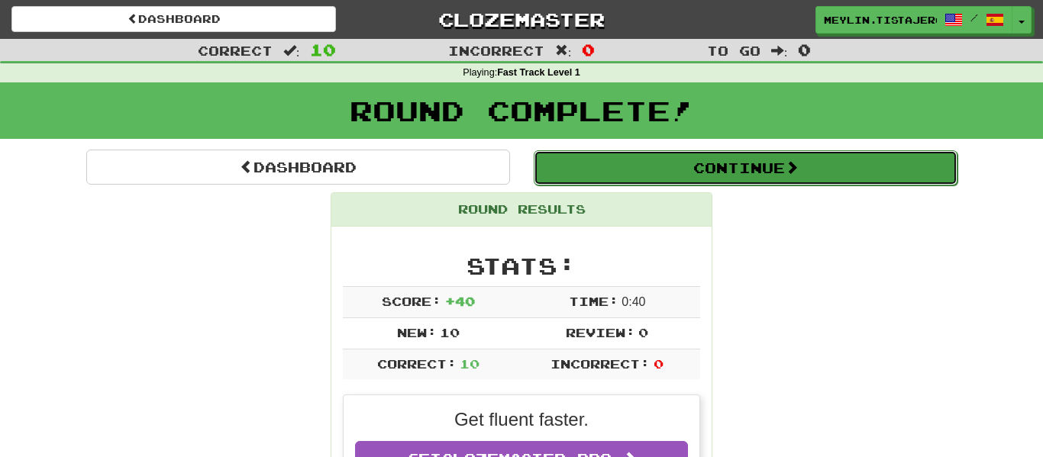
click at [680, 164] on button "Continue" at bounding box center [746, 167] width 424 height 35
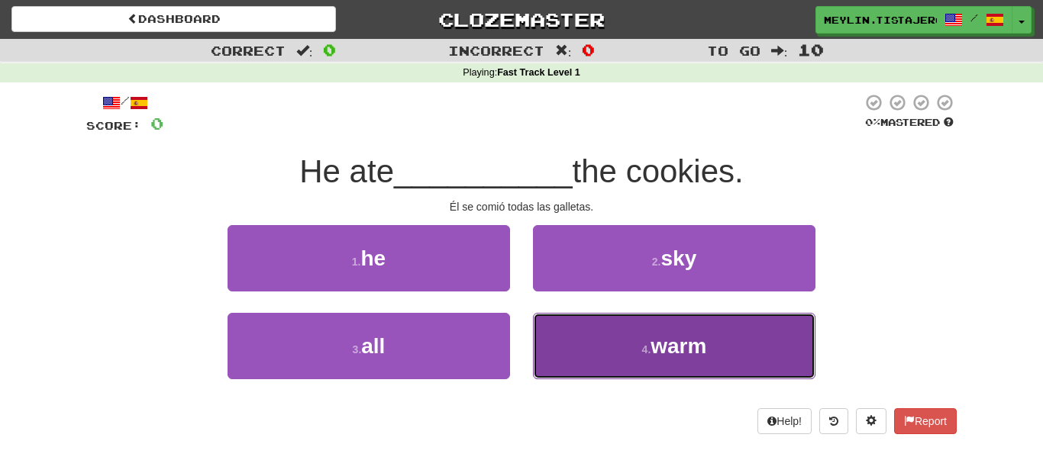
click at [614, 353] on button "4 . warm" at bounding box center [674, 346] width 282 height 66
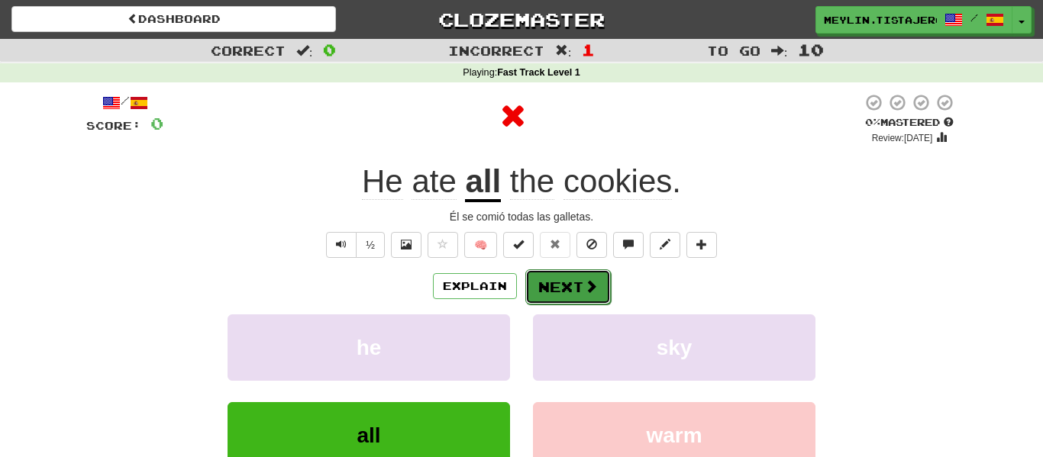
click at [548, 276] on button "Next" at bounding box center [567, 286] width 85 height 35
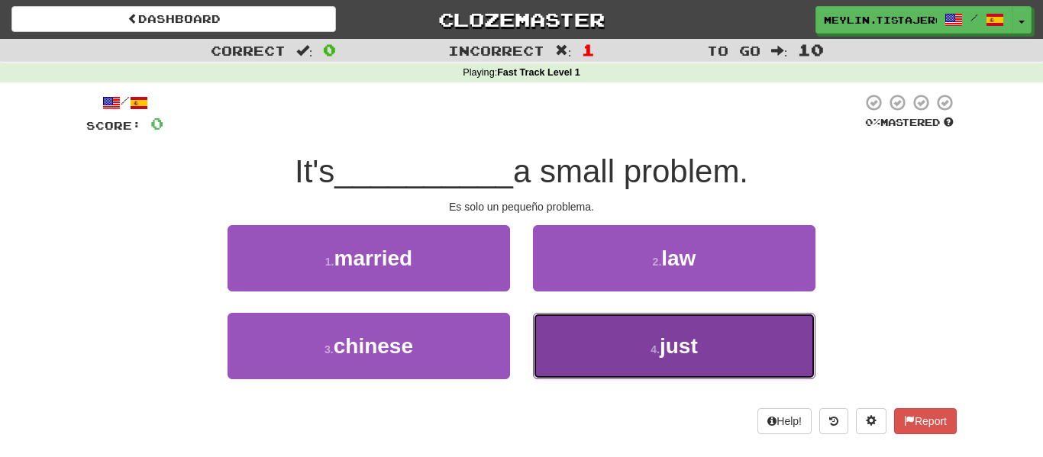
click at [604, 355] on button "4 . just" at bounding box center [674, 346] width 282 height 66
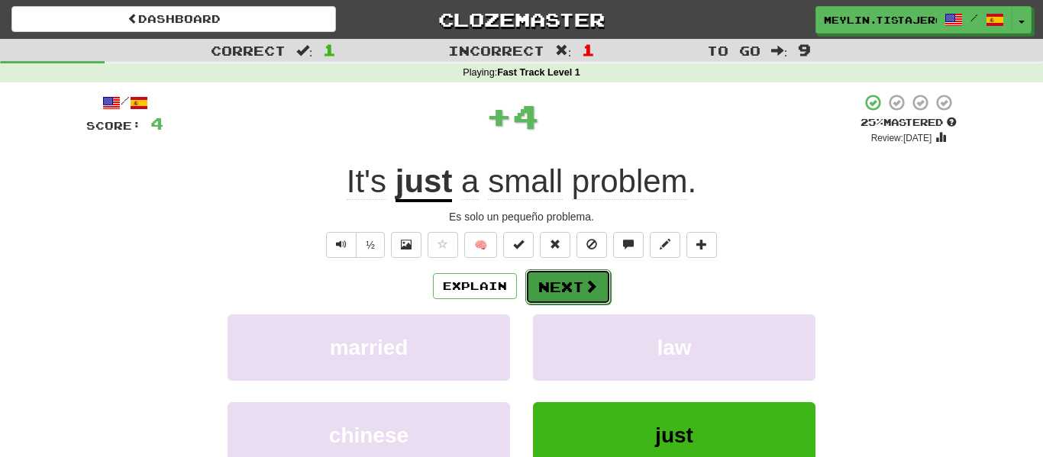
click at [598, 279] on button "Next" at bounding box center [567, 286] width 85 height 35
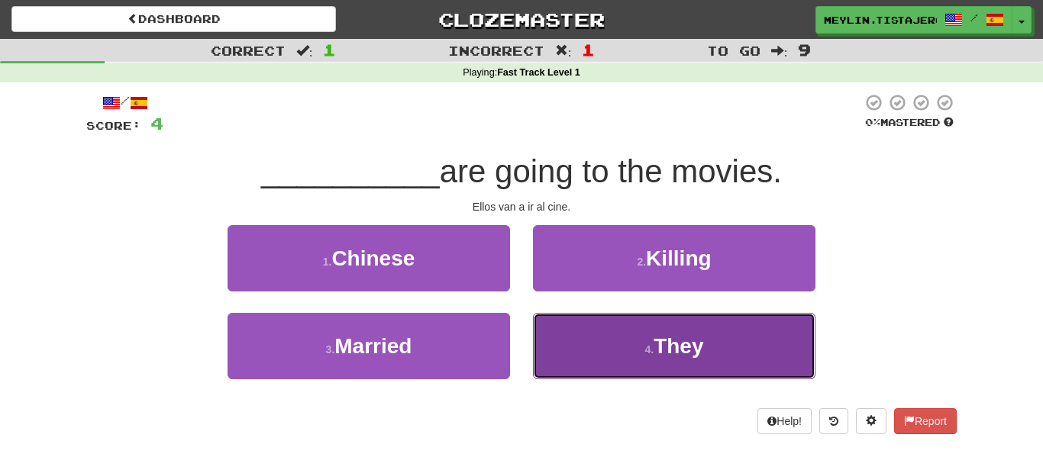
click at [609, 352] on button "4 . They" at bounding box center [674, 346] width 282 height 66
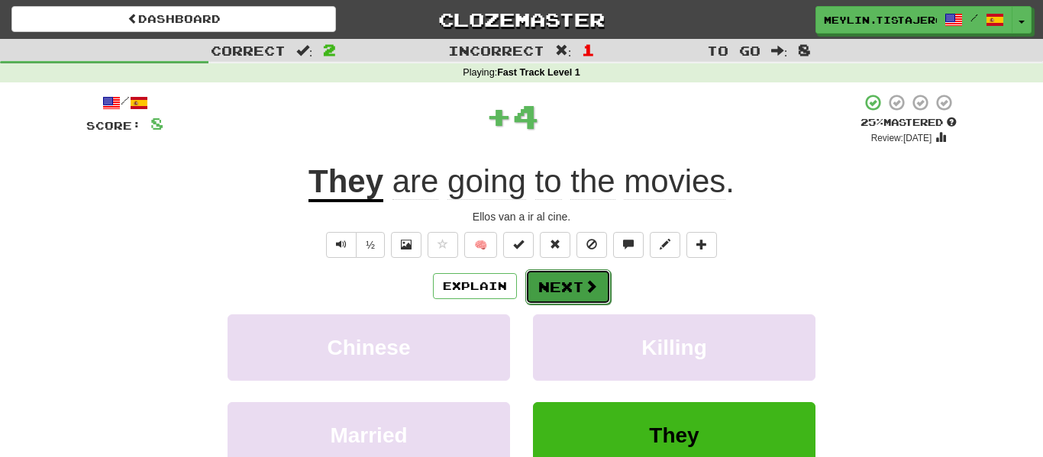
click at [572, 279] on button "Next" at bounding box center [567, 286] width 85 height 35
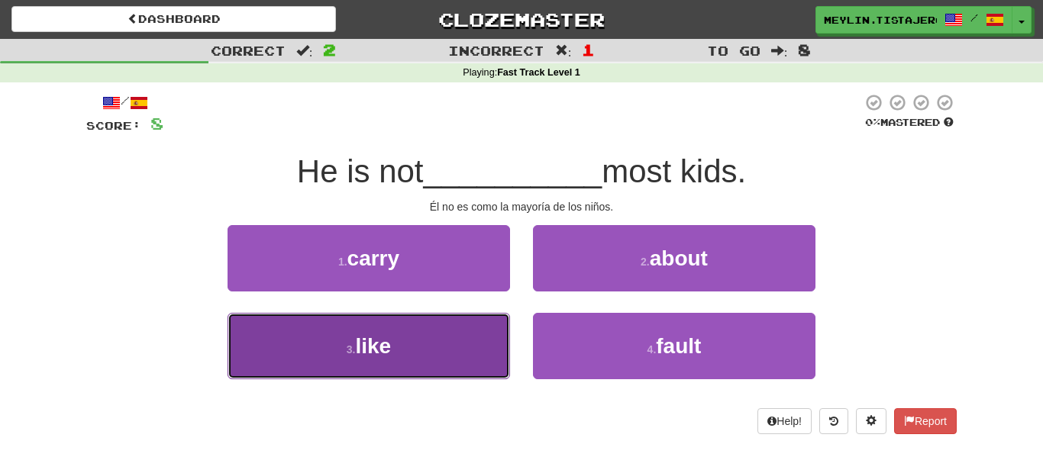
click at [466, 344] on button "3 . like" at bounding box center [368, 346] width 282 height 66
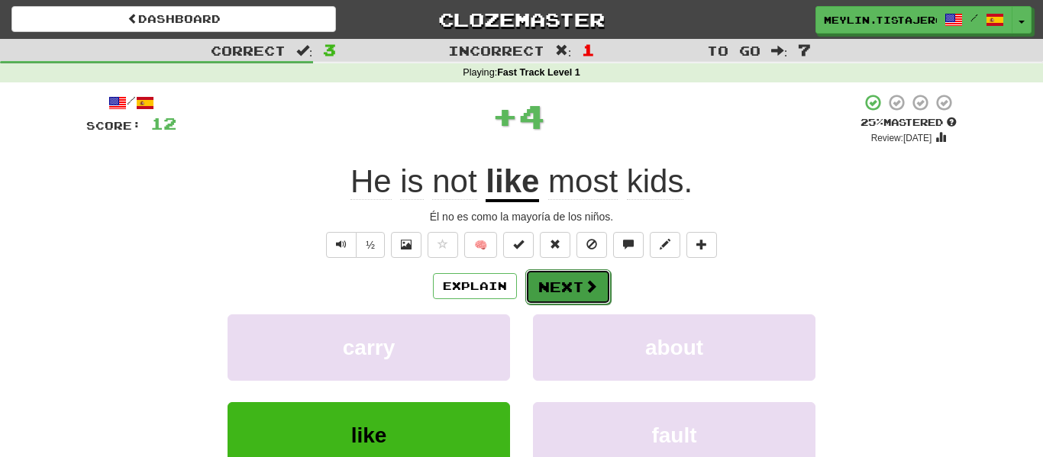
click at [572, 275] on button "Next" at bounding box center [567, 286] width 85 height 35
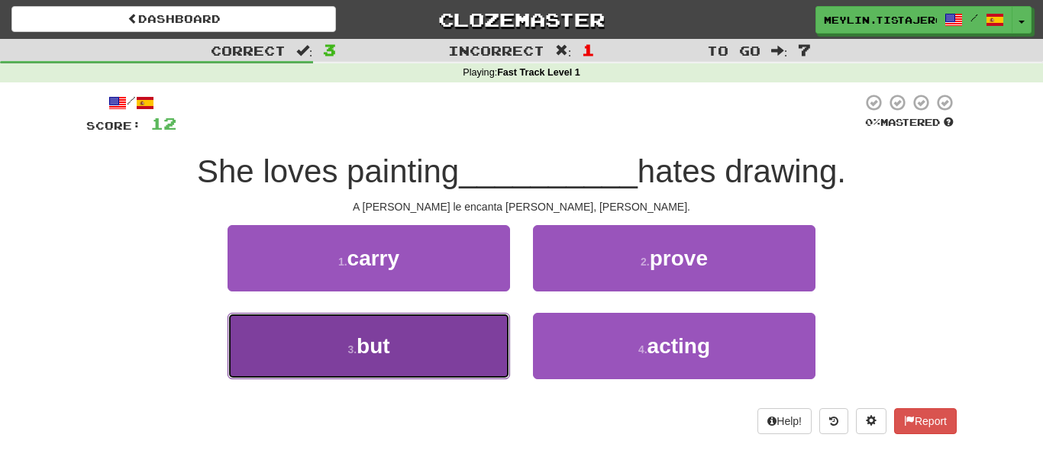
click at [429, 379] on button "3 . but" at bounding box center [368, 346] width 282 height 66
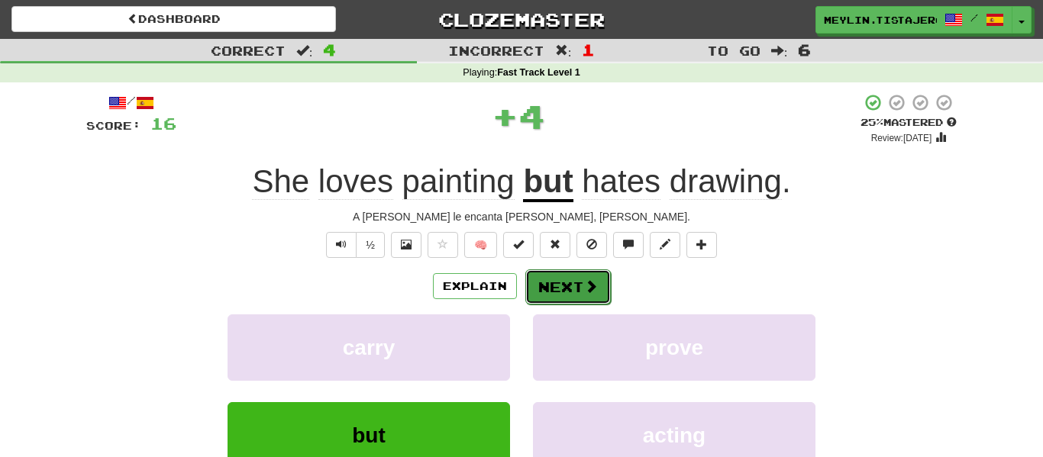
click at [593, 269] on button "Next" at bounding box center [567, 286] width 85 height 35
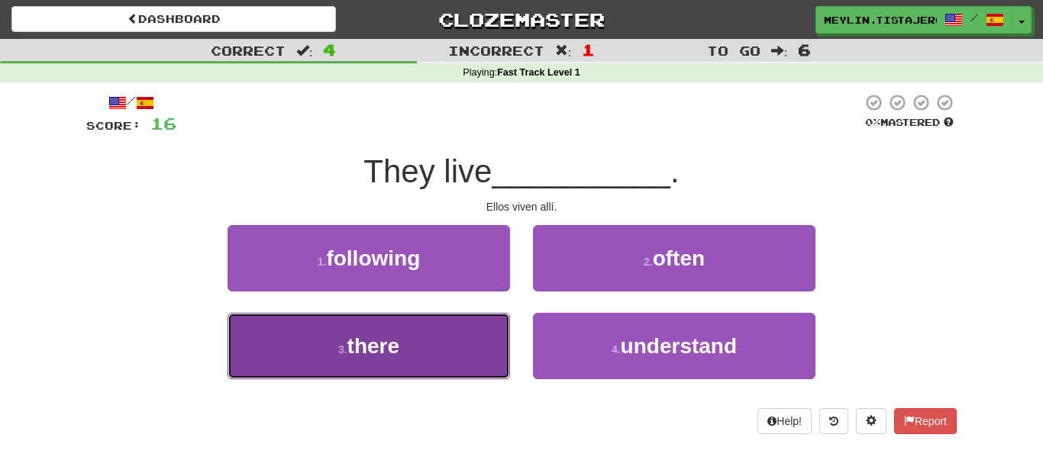
click at [431, 338] on button "3 . there" at bounding box center [368, 346] width 282 height 66
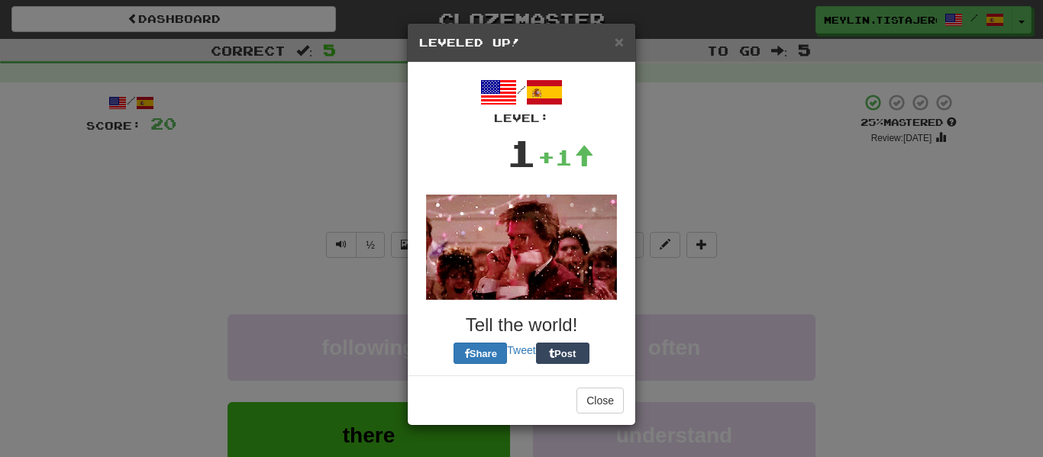
click at [555, 278] on img at bounding box center [521, 247] width 191 height 105
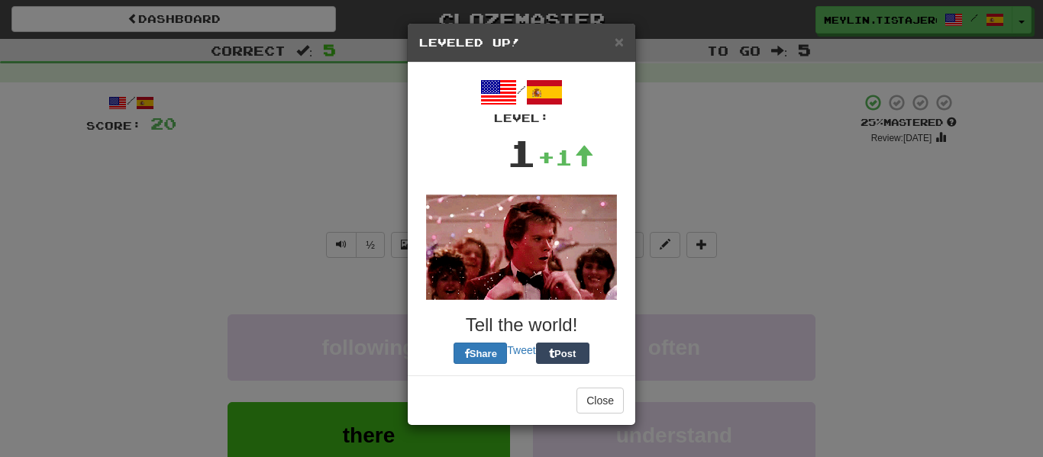
click at [612, 32] on div "× Leveled Up!" at bounding box center [521, 43] width 227 height 39
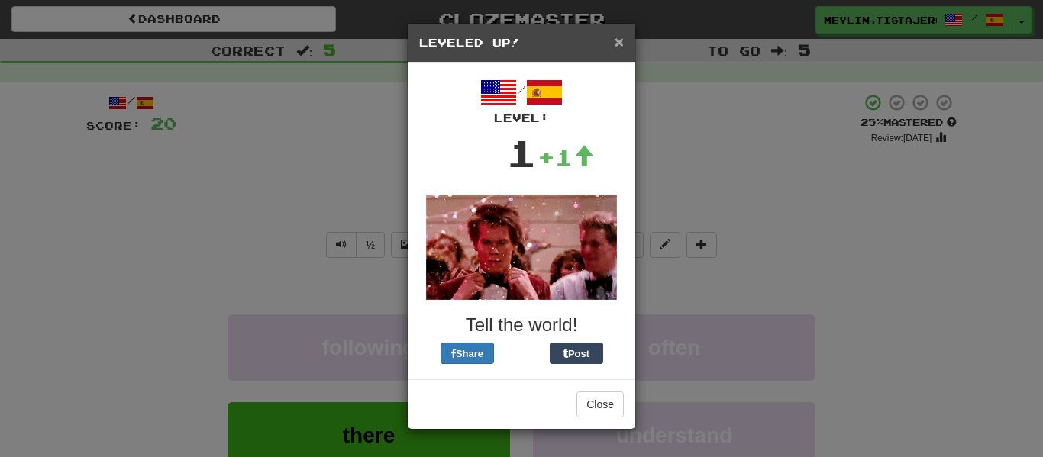
click at [615, 35] on span "×" at bounding box center [619, 42] width 9 height 18
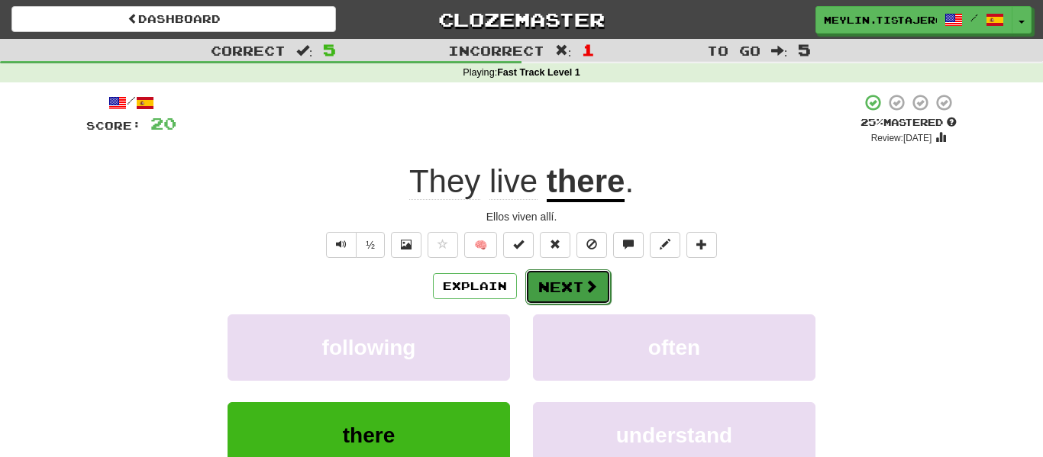
click at [564, 292] on button "Next" at bounding box center [567, 286] width 85 height 35
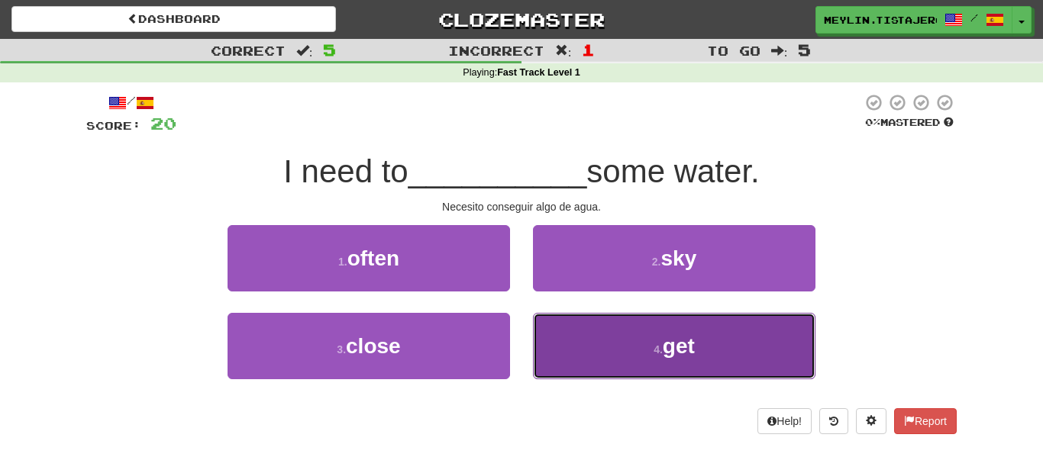
click at [581, 332] on button "4 . get" at bounding box center [674, 346] width 282 height 66
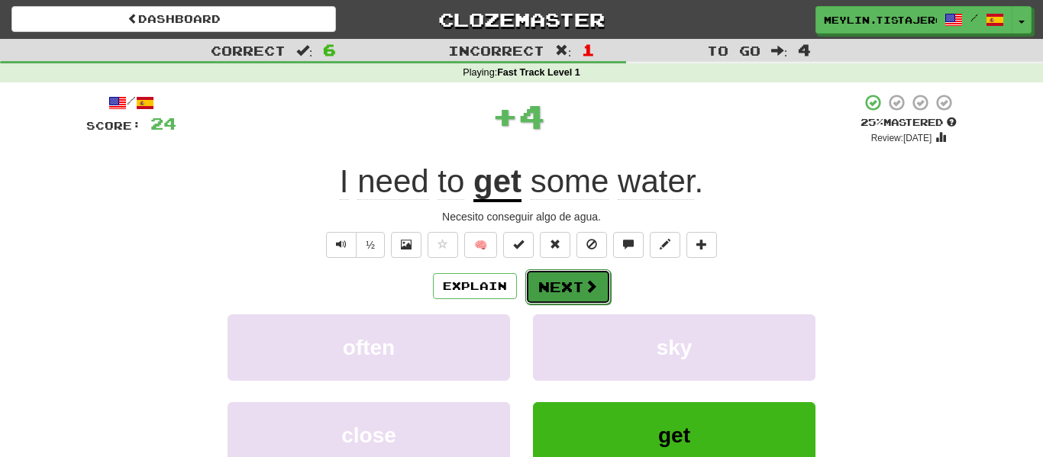
click at [573, 293] on button "Next" at bounding box center [567, 286] width 85 height 35
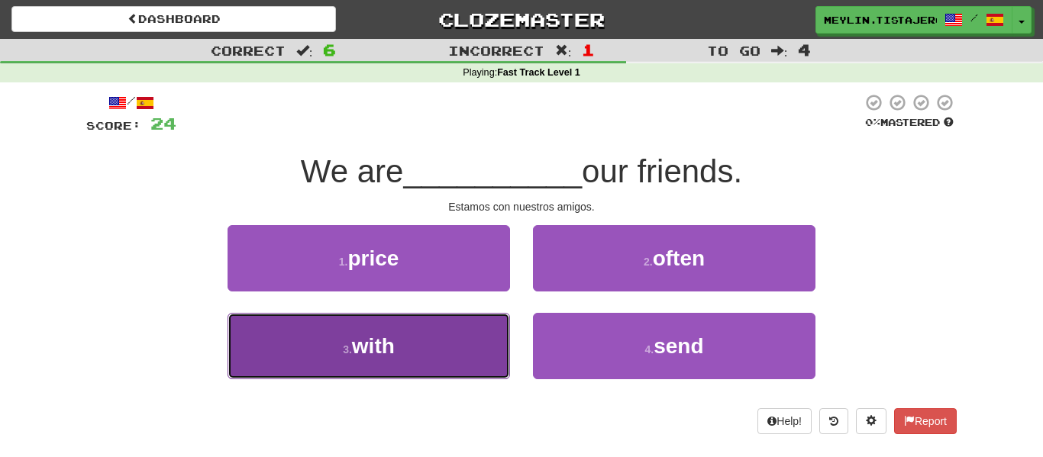
click at [399, 358] on button "3 . with" at bounding box center [368, 346] width 282 height 66
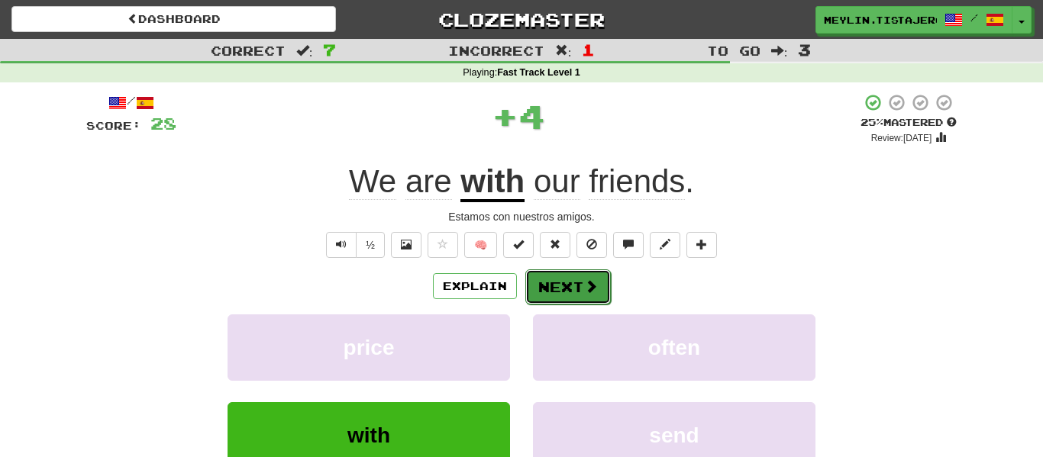
click at [576, 297] on button "Next" at bounding box center [567, 286] width 85 height 35
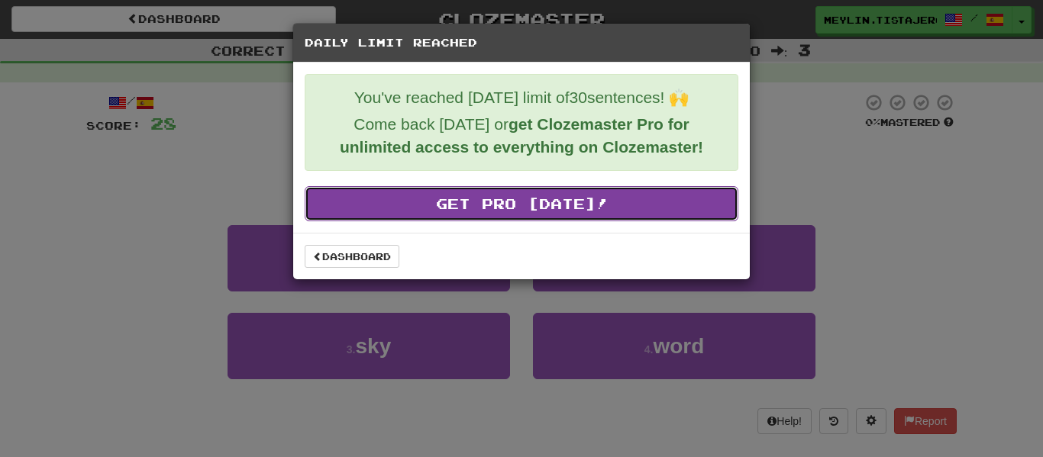
click at [654, 212] on link "Get Pro Today!" at bounding box center [522, 203] width 434 height 35
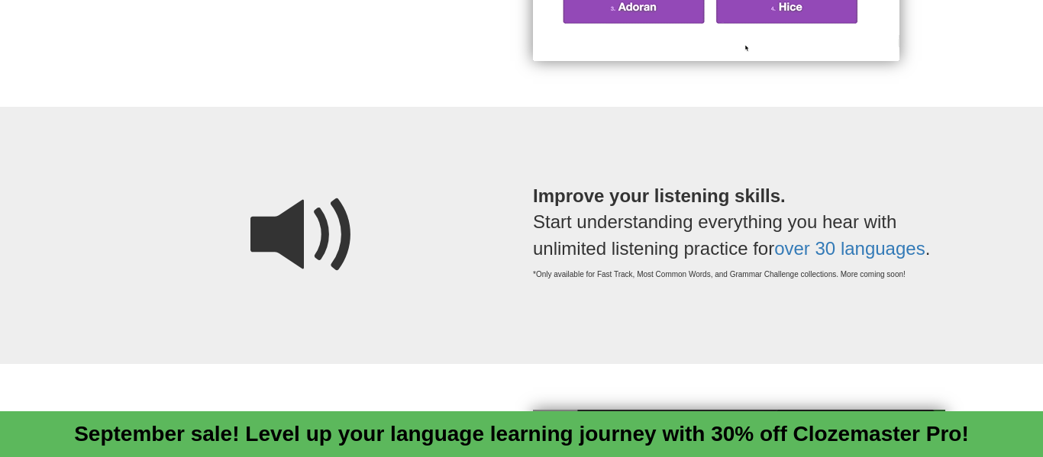
scroll to position [1228, 0]
